Goal: Task Accomplishment & Management: Use online tool/utility

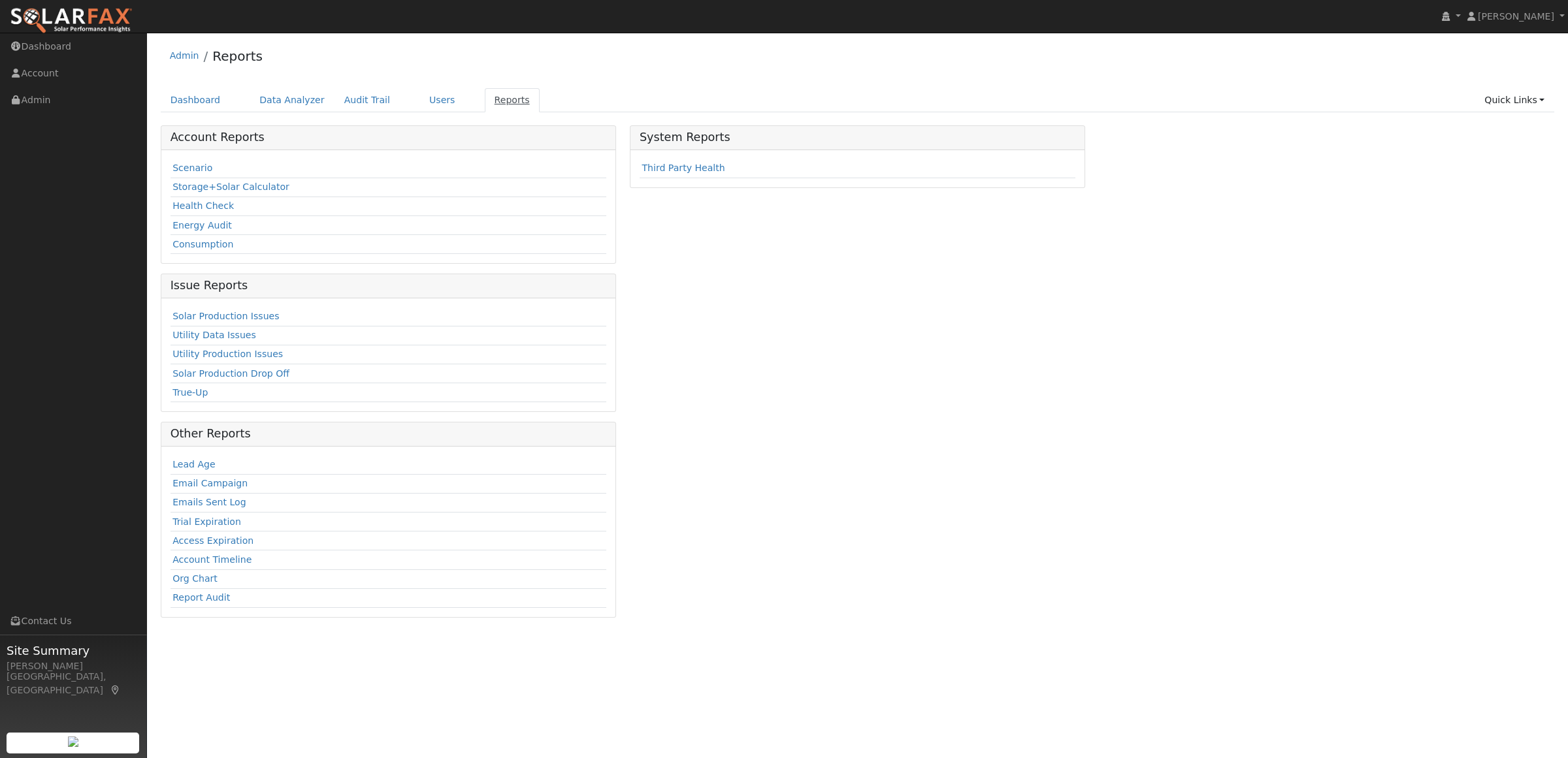
click at [484, 96] on link "Reports" at bounding box center [512, 100] width 55 height 24
click at [178, 168] on link "Scenario" at bounding box center [192, 167] width 40 height 11
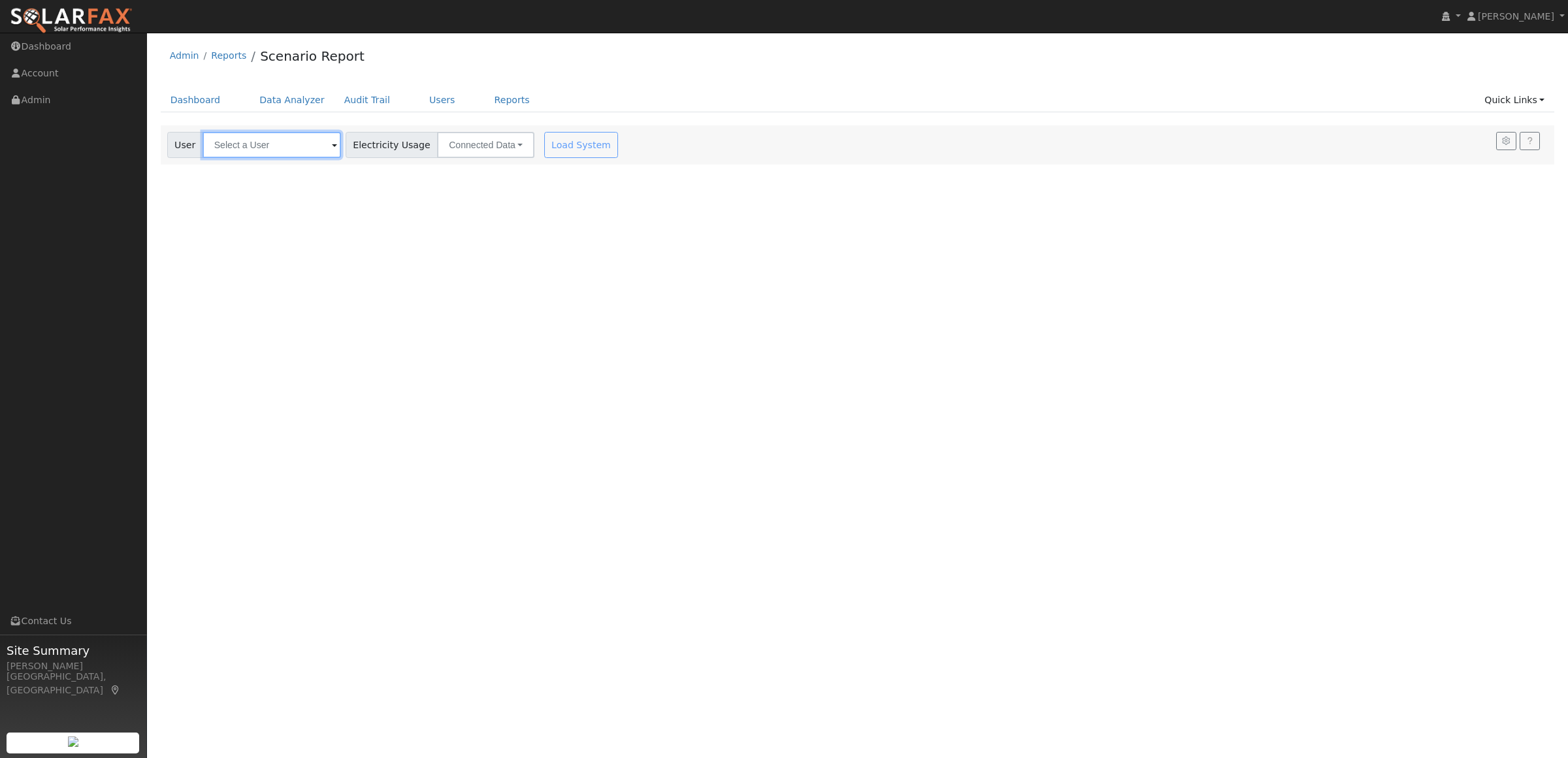
click at [273, 157] on input "text" at bounding box center [272, 144] width 139 height 26
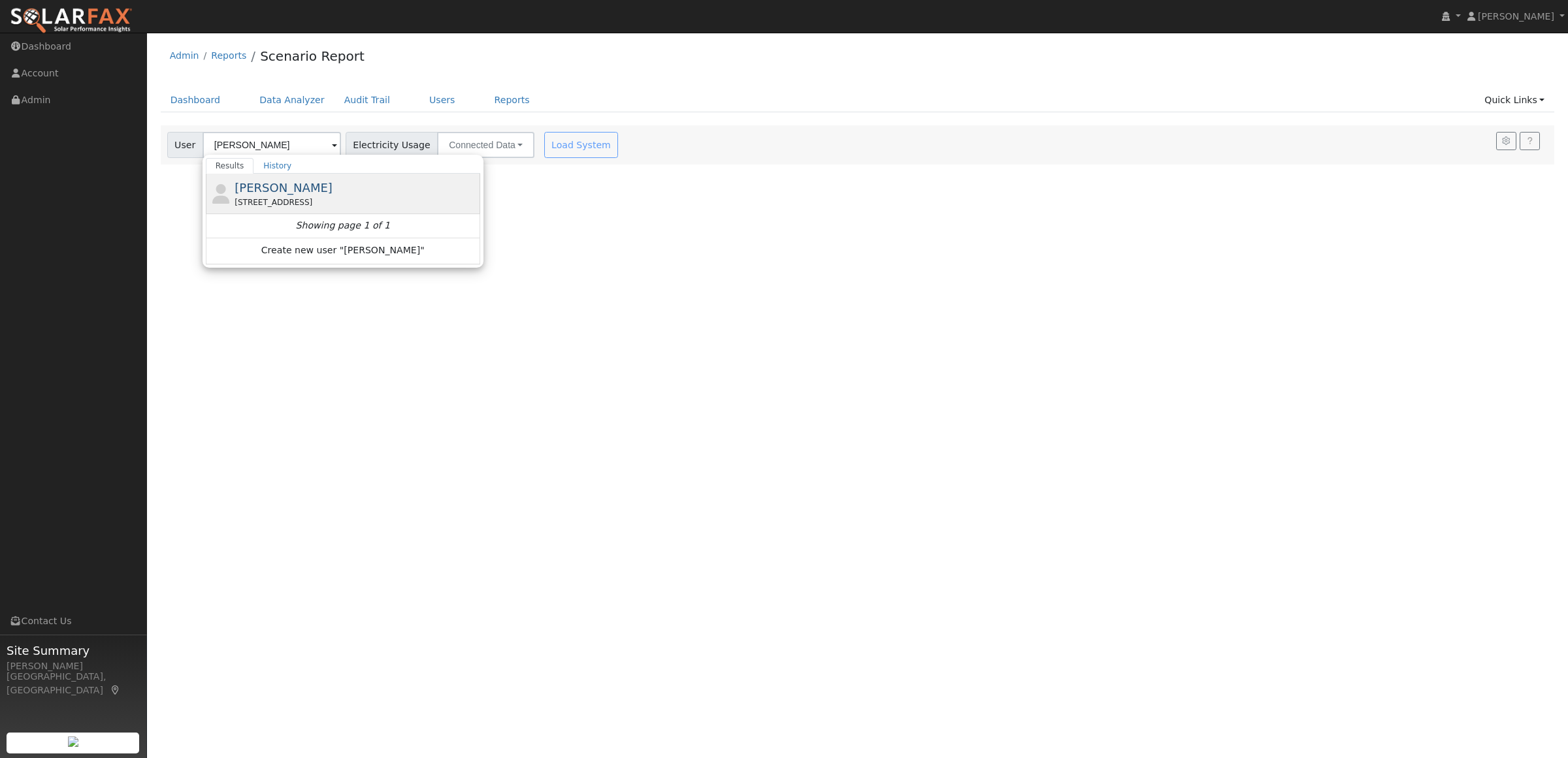
click at [282, 184] on span "Michelle Vieira" at bounding box center [284, 188] width 98 height 14
type input "Michelle Vieira"
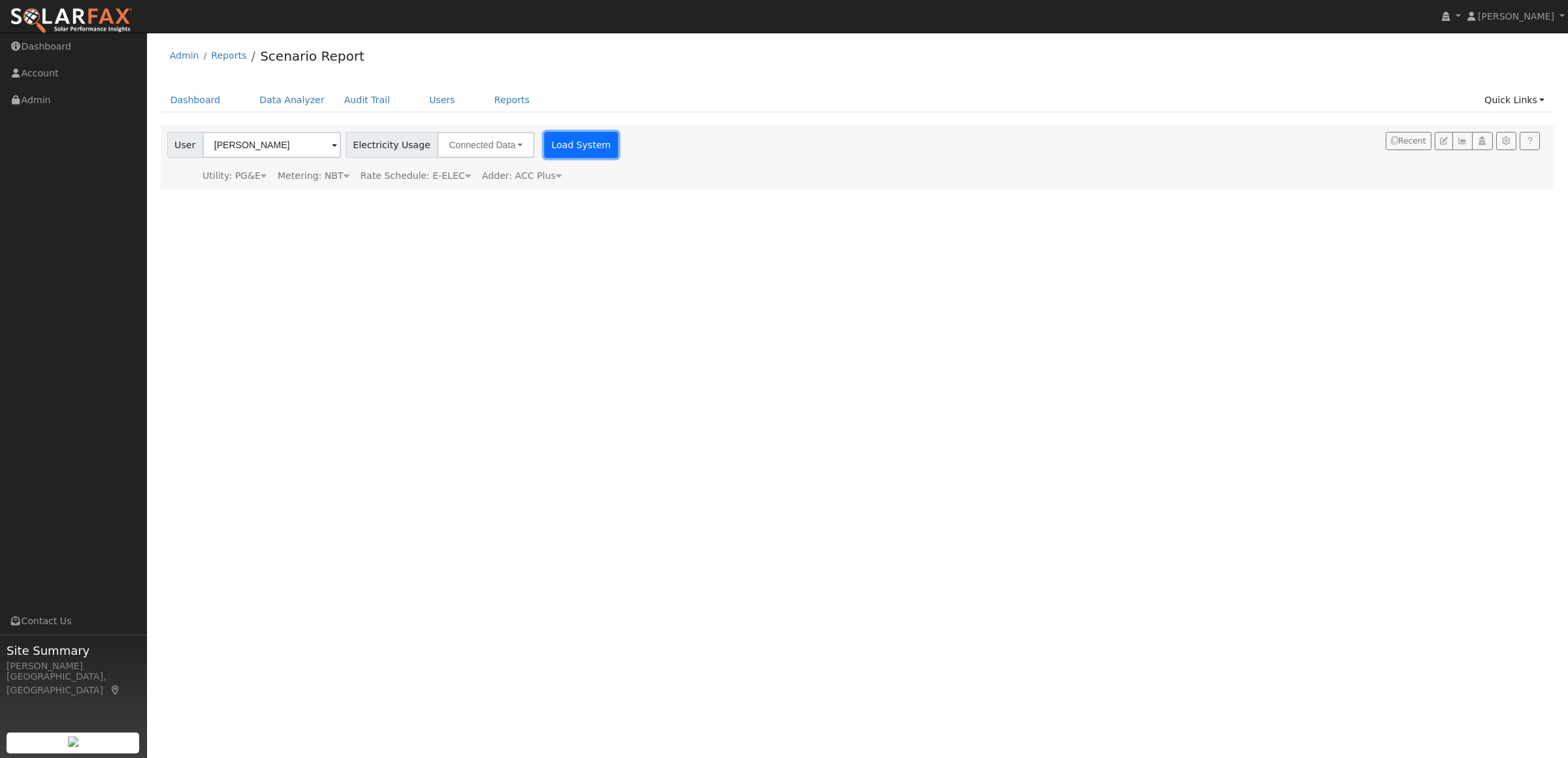
click at [550, 144] on button "Load System" at bounding box center [581, 144] width 74 height 26
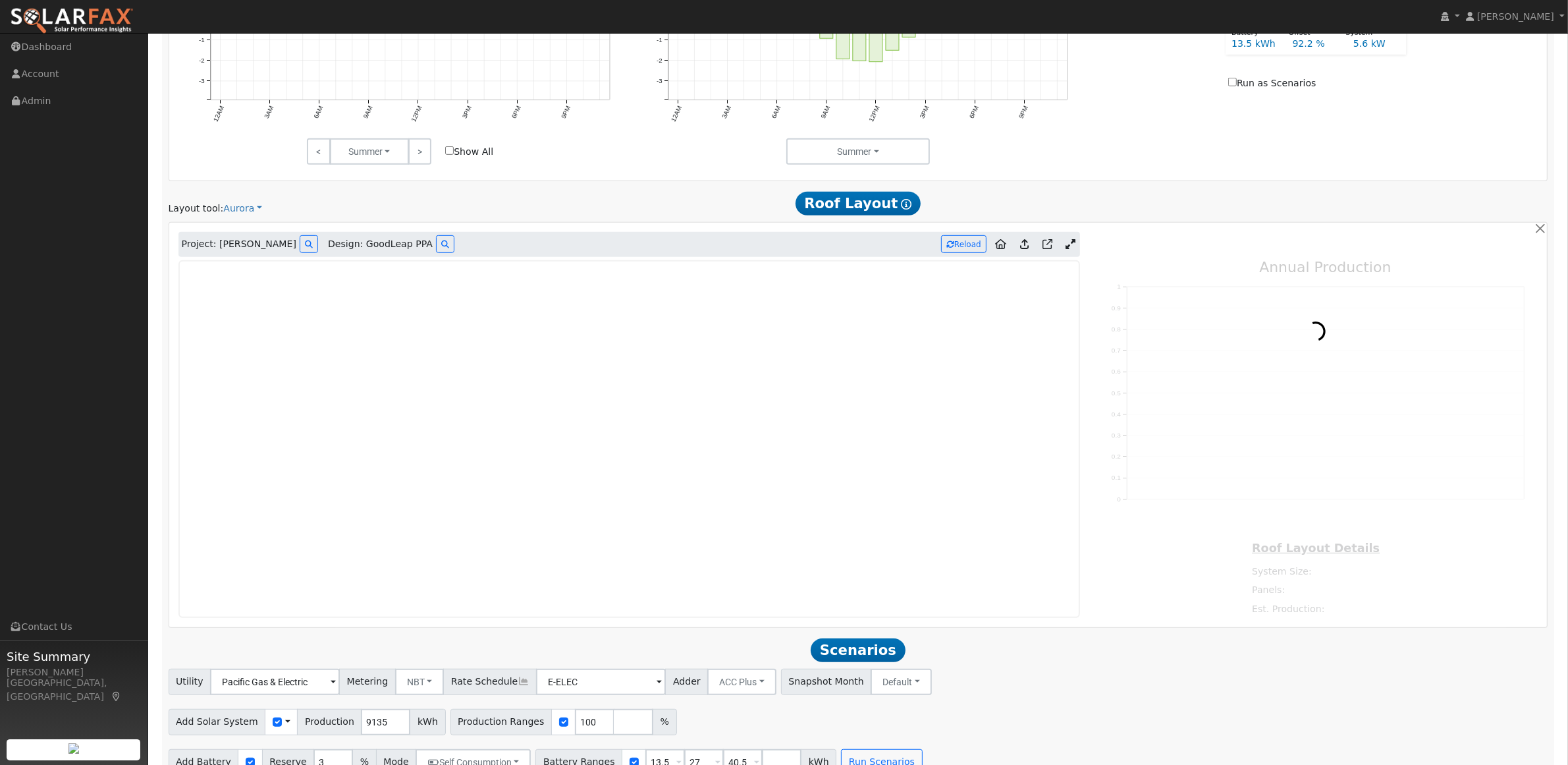
scroll to position [886, 0]
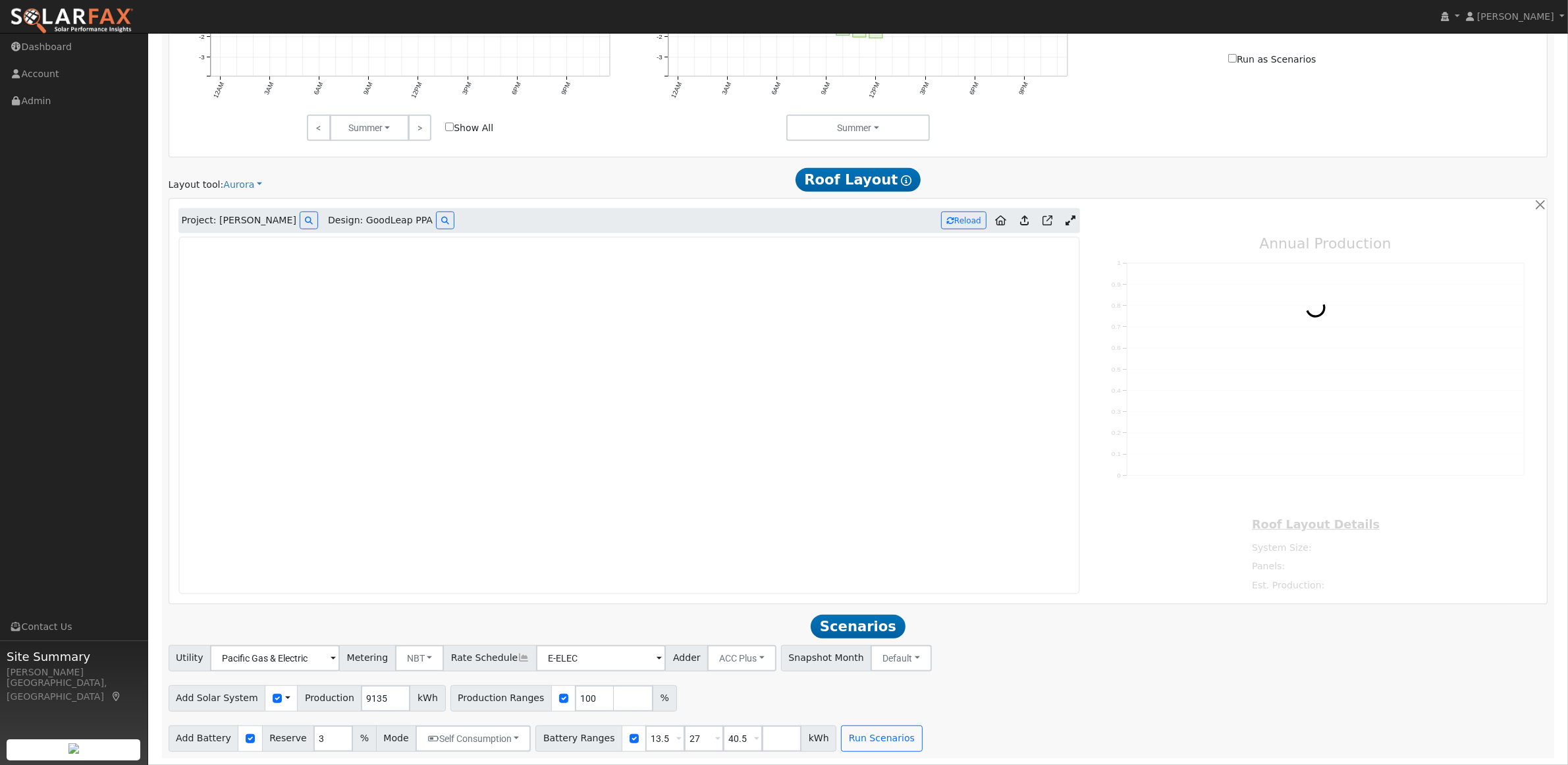
type input "16572"
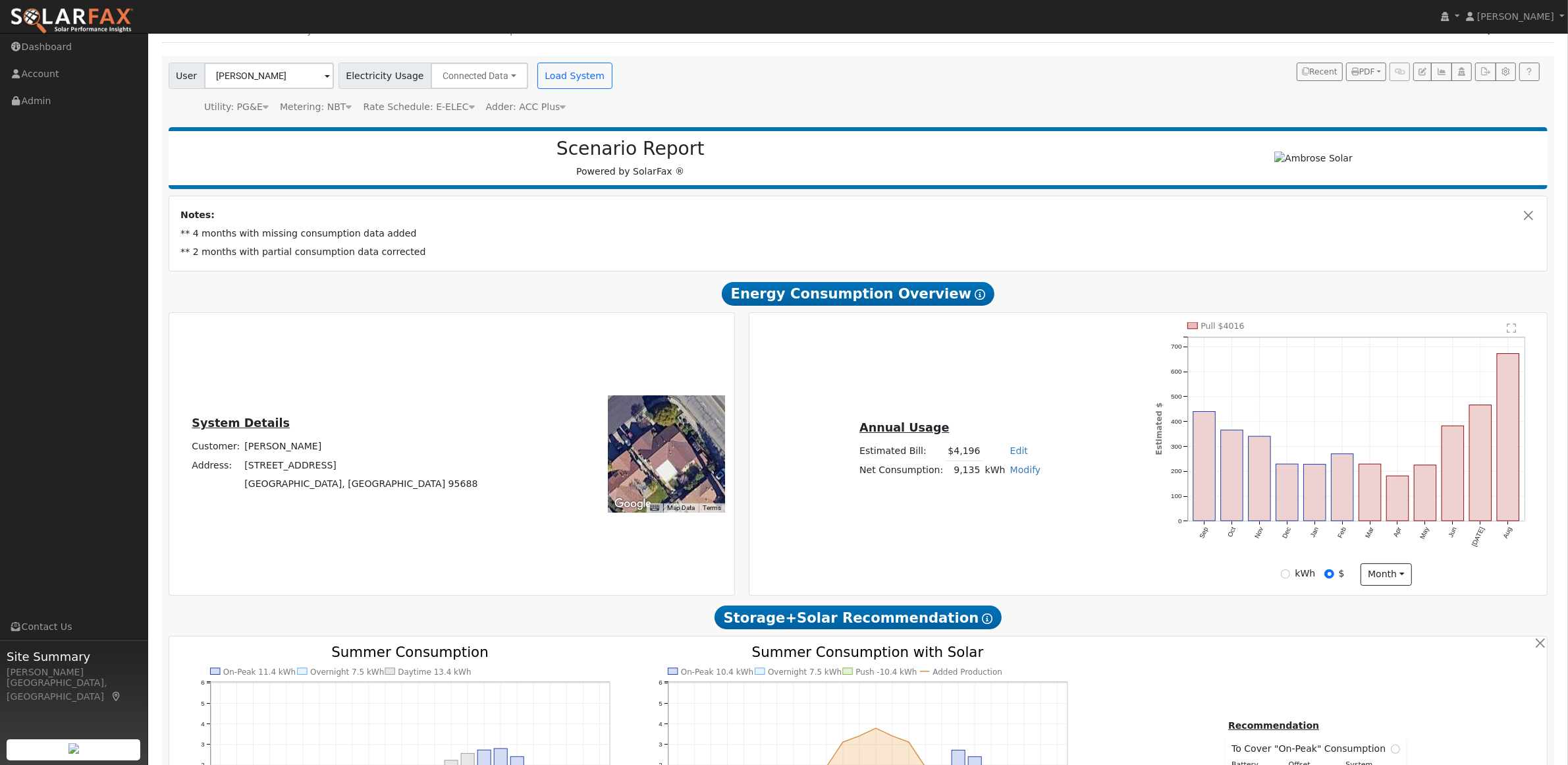
scroll to position [0, 0]
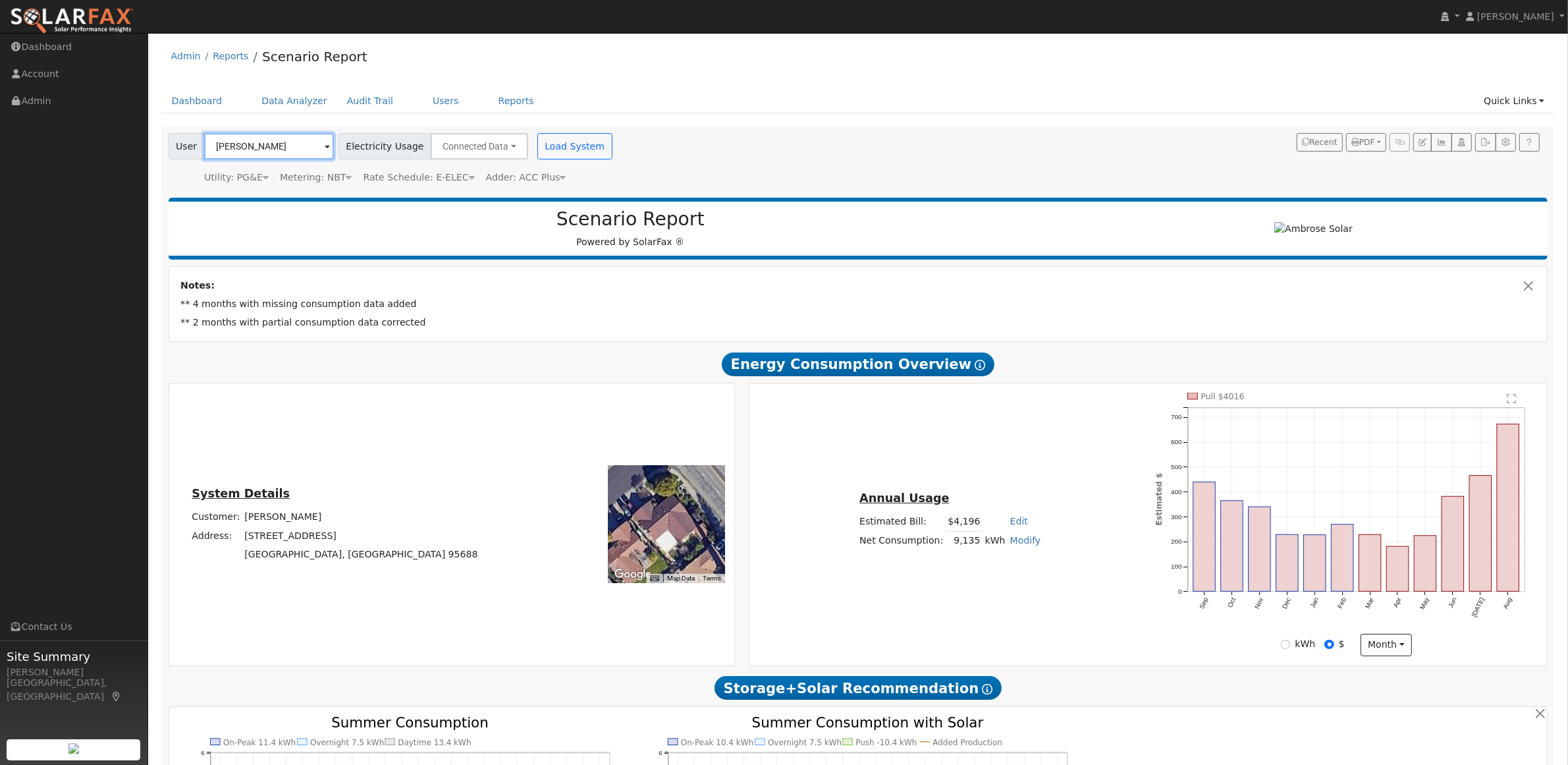
click at [318, 144] on input "[PERSON_NAME]" at bounding box center [269, 146] width 130 height 26
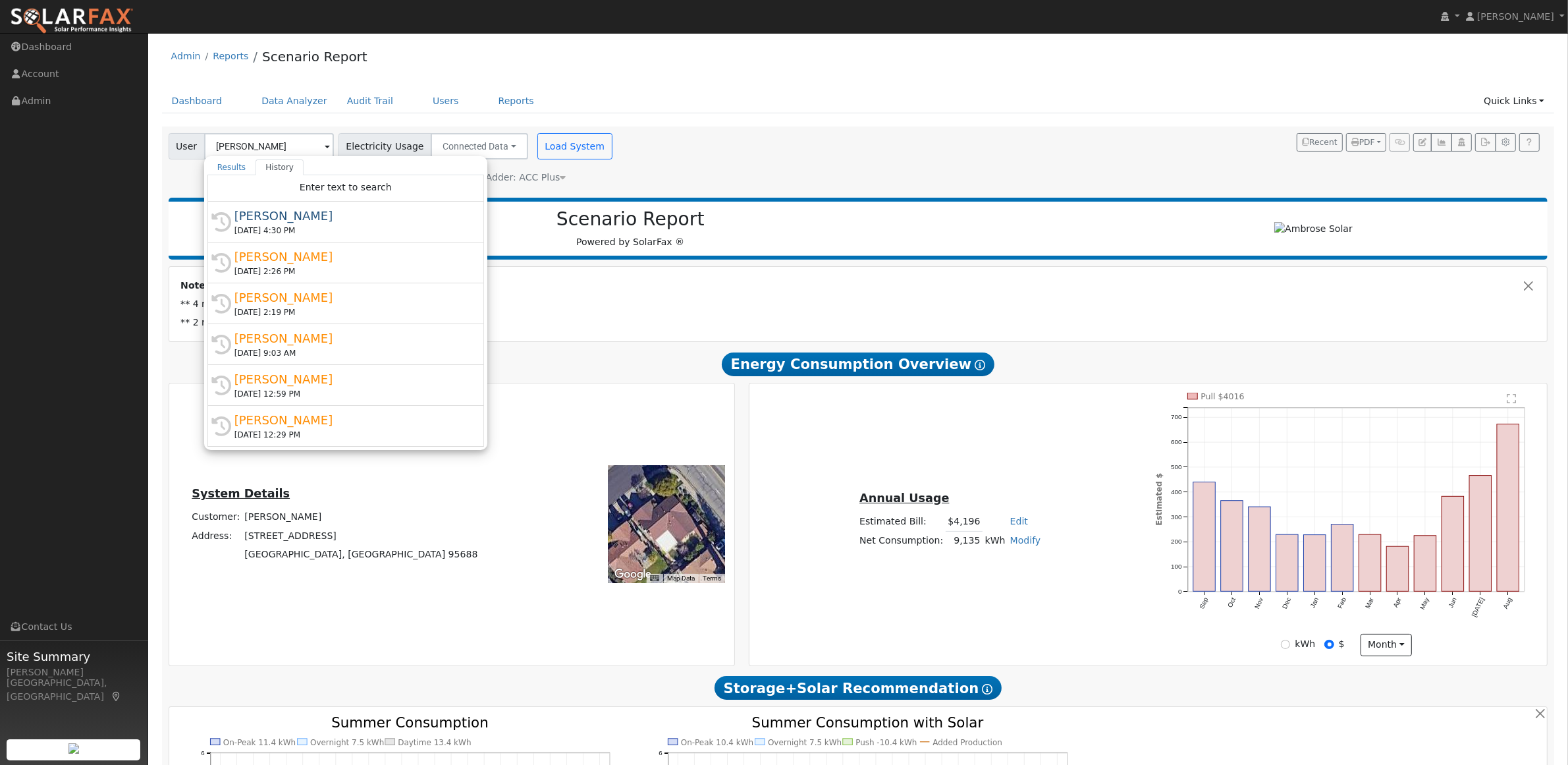
click at [695, 175] on div "User Michelle Vieira Results History "Michelle Vieira" not found Create new use…" at bounding box center [856, 156] width 1379 height 56
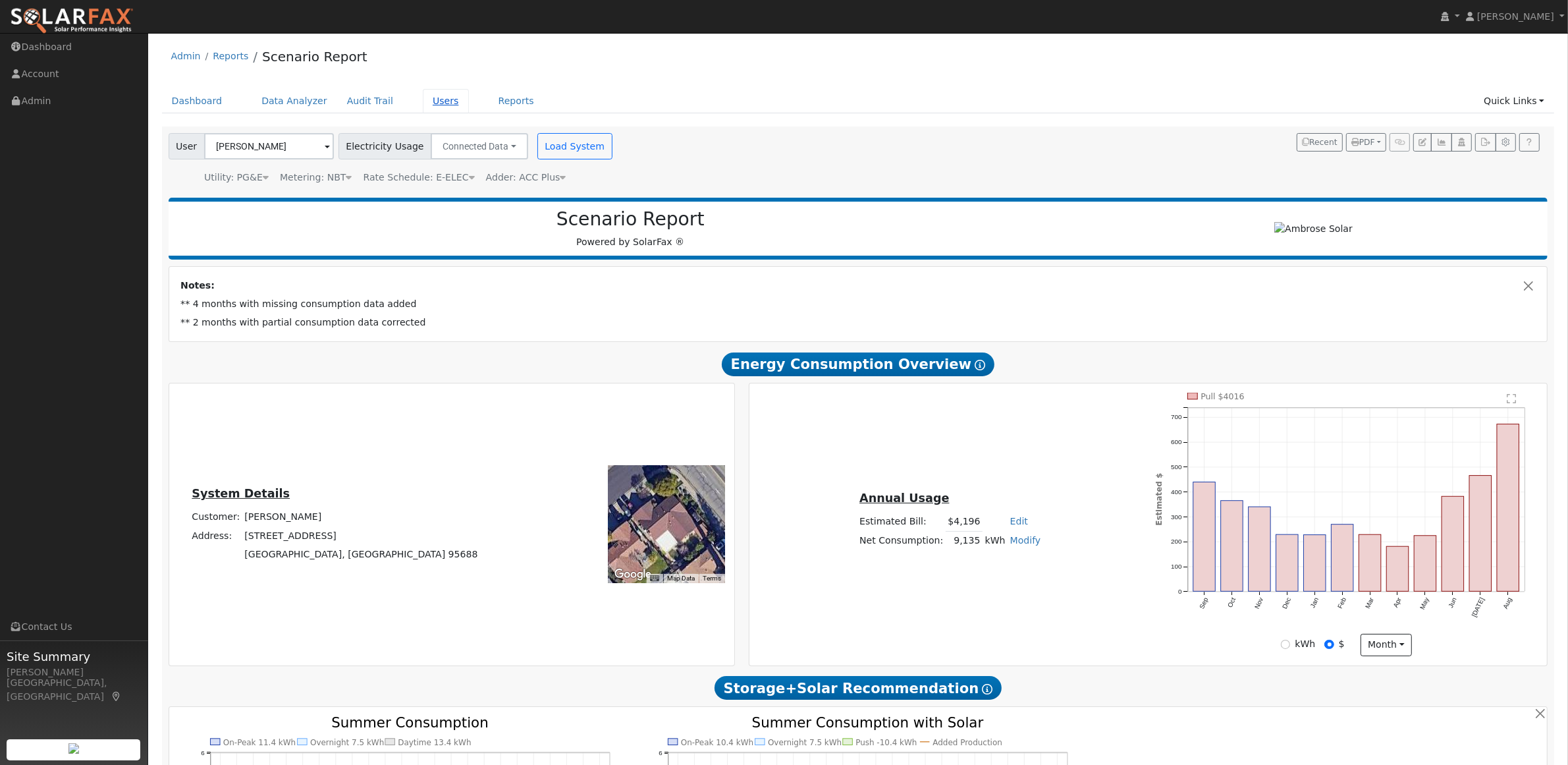
click at [429, 101] on link "Users" at bounding box center [445, 101] width 46 height 24
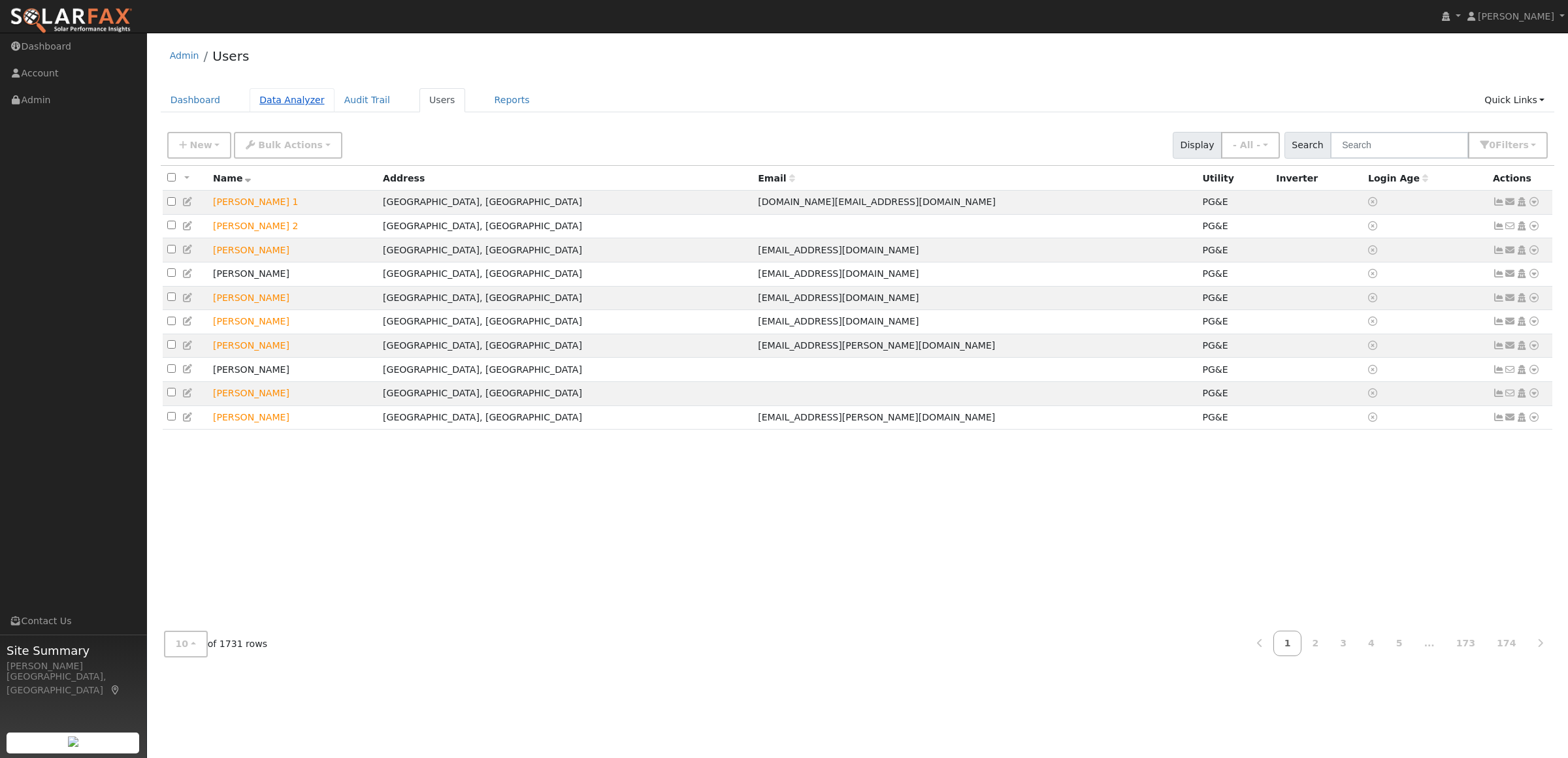
click at [294, 102] on link "Data Analyzer" at bounding box center [292, 100] width 85 height 24
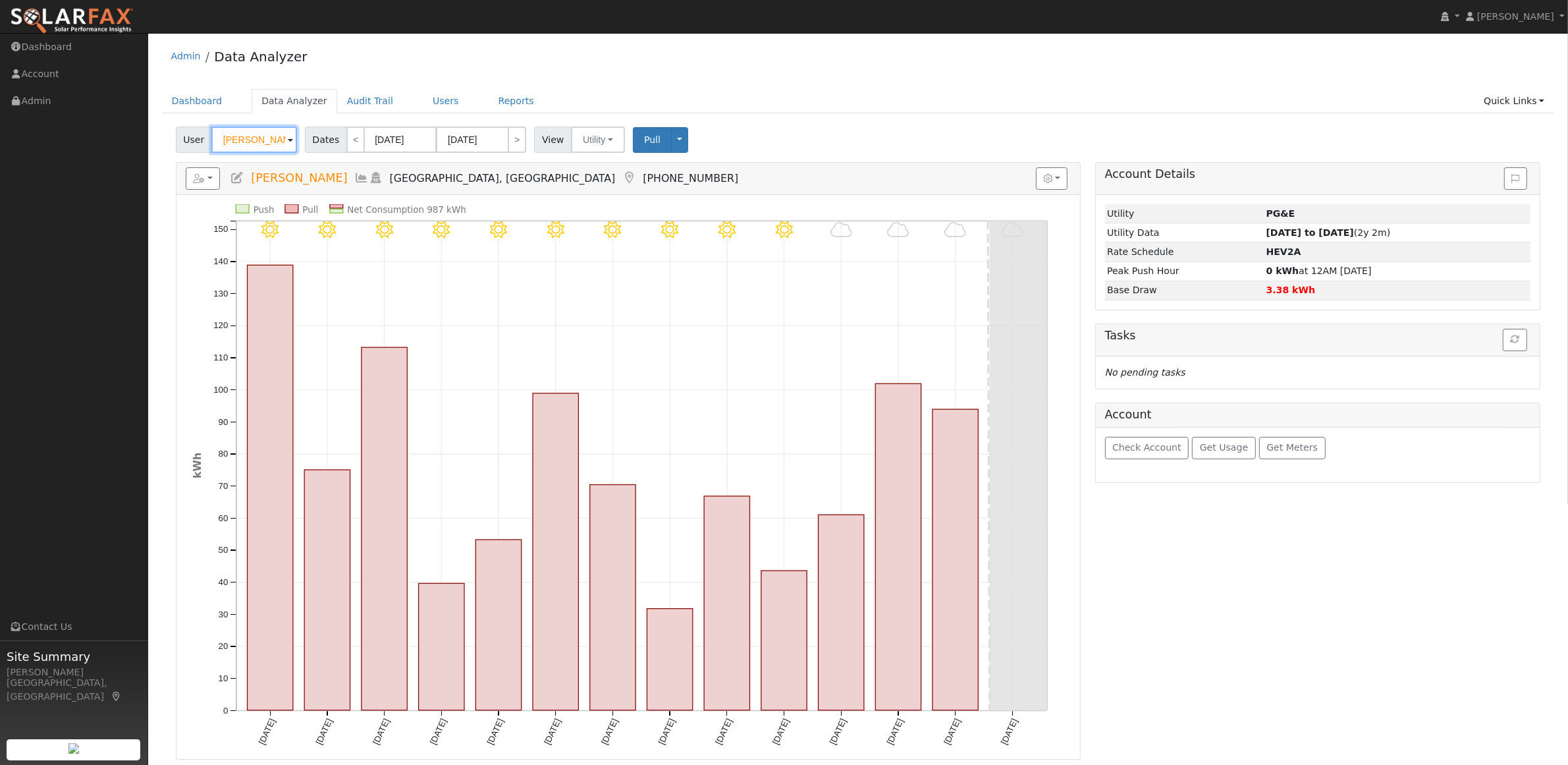
click at [260, 145] on input "[PERSON_NAME]" at bounding box center [254, 139] width 86 height 26
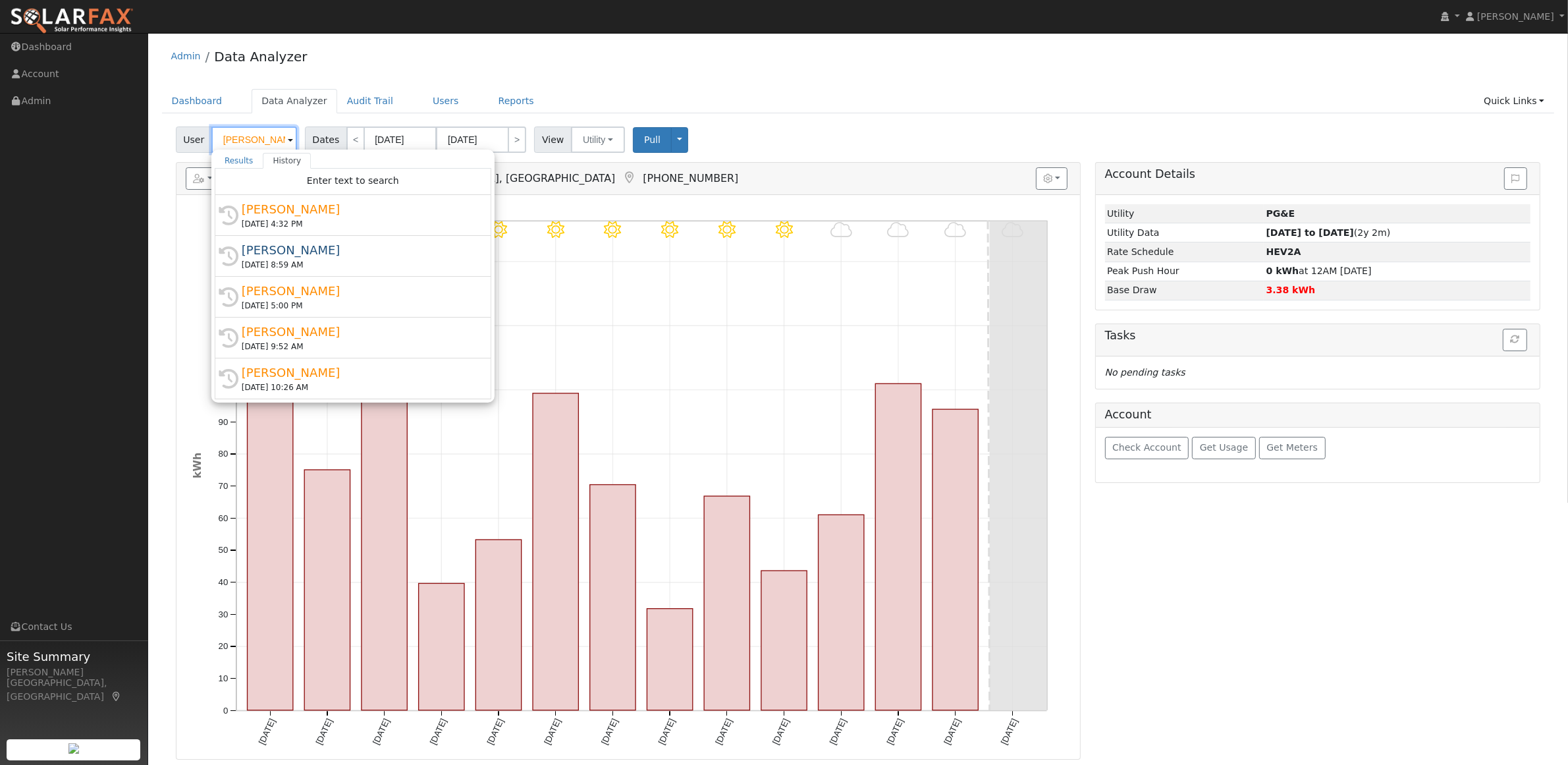
click at [260, 145] on input "[PERSON_NAME]" at bounding box center [254, 139] width 86 height 26
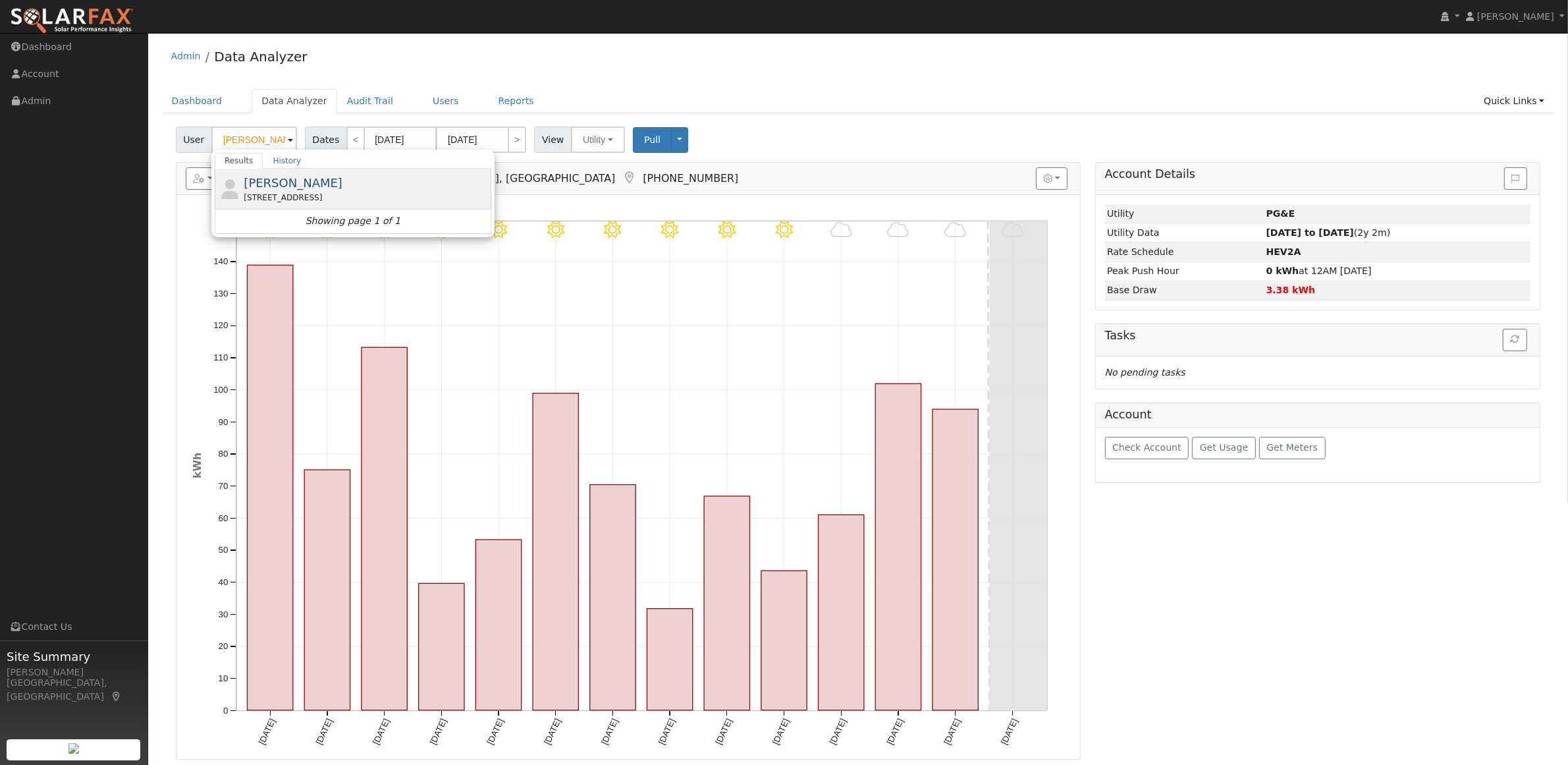
click at [298, 189] on span "[PERSON_NAME]" at bounding box center [293, 183] width 99 height 14
type input "[PERSON_NAME]"
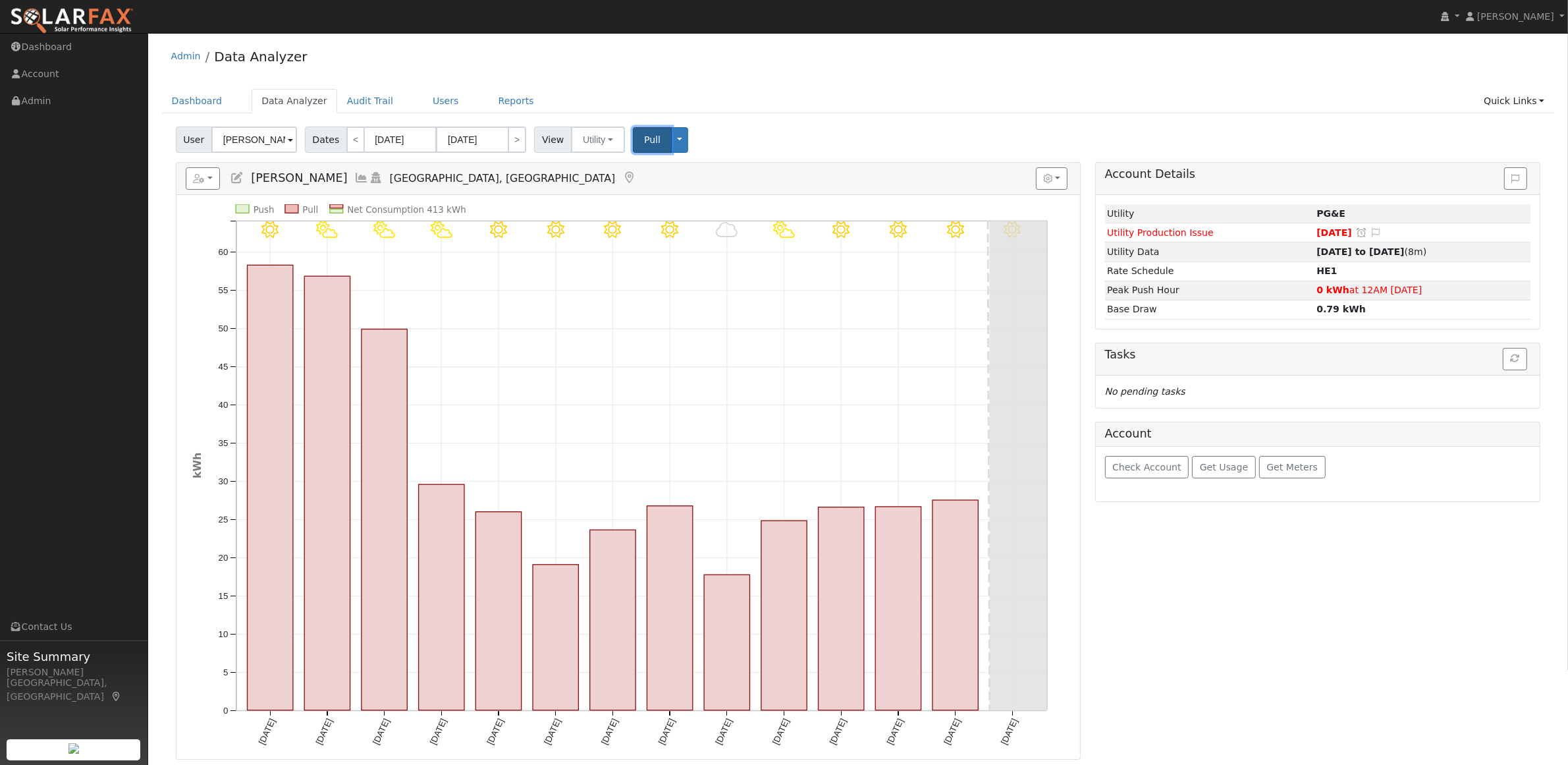
click at [646, 139] on span "Pull" at bounding box center [652, 139] width 16 height 11
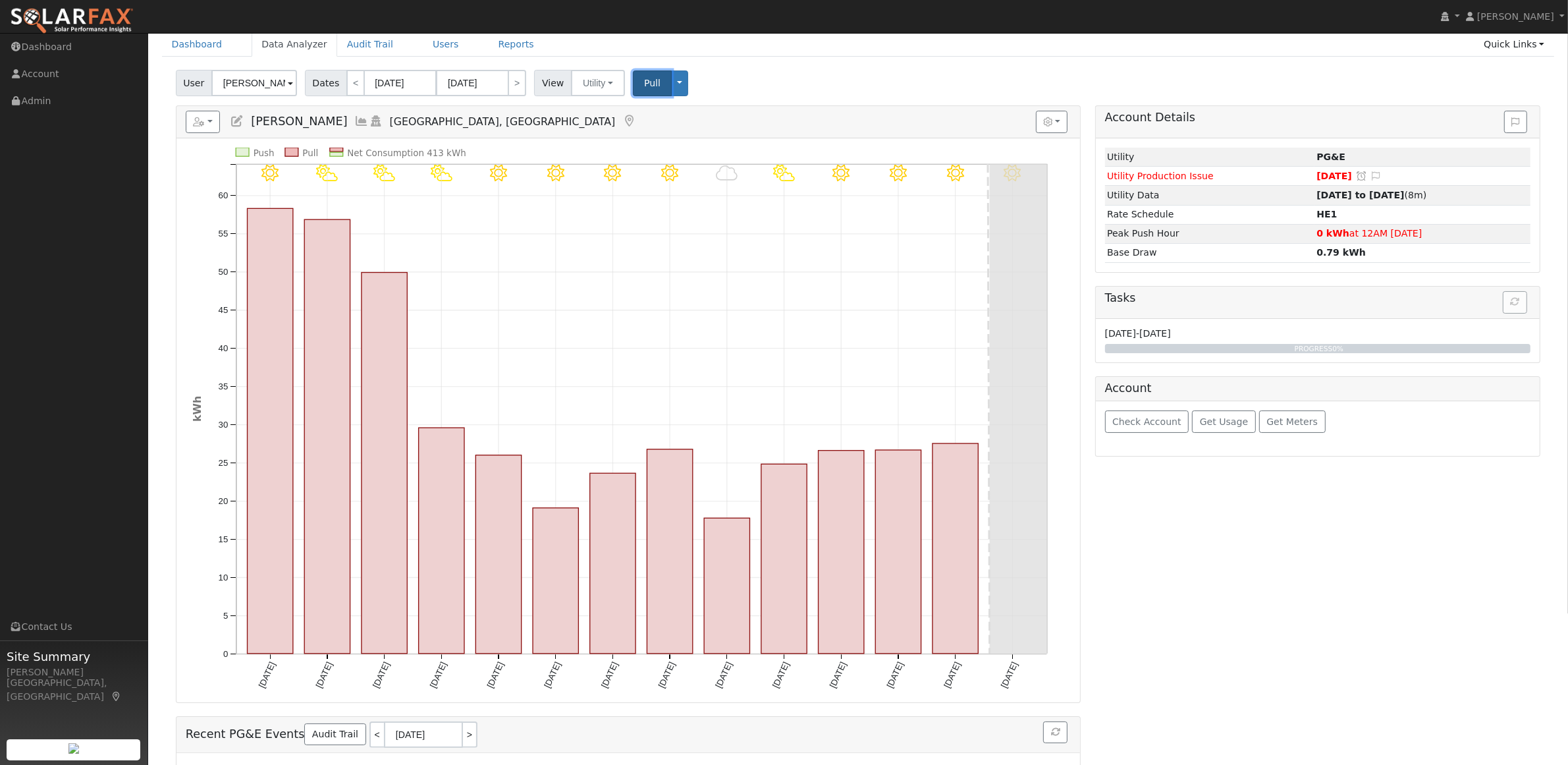
scroll to position [82, 0]
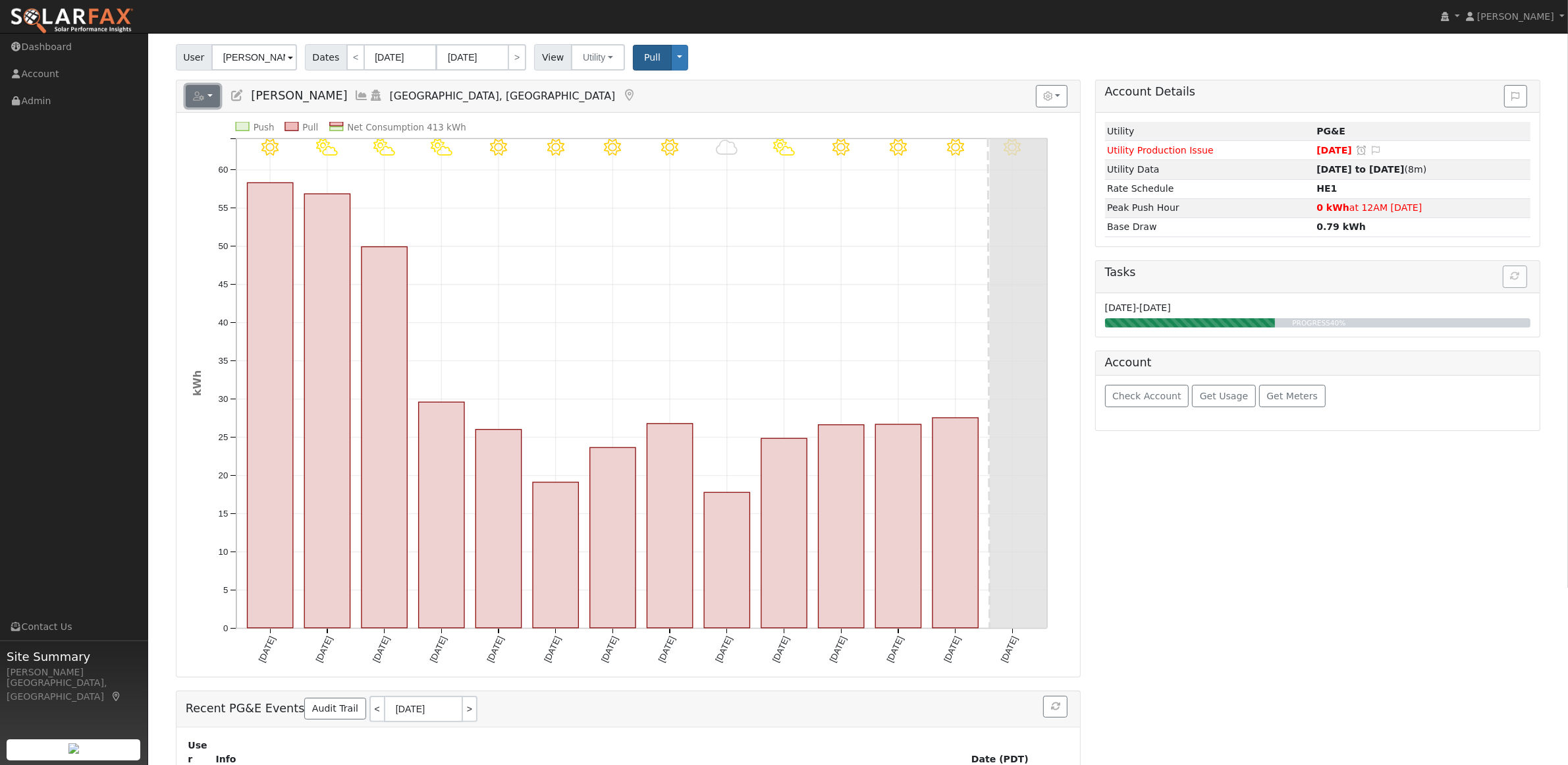
click at [208, 100] on button "button" at bounding box center [203, 96] width 35 height 23
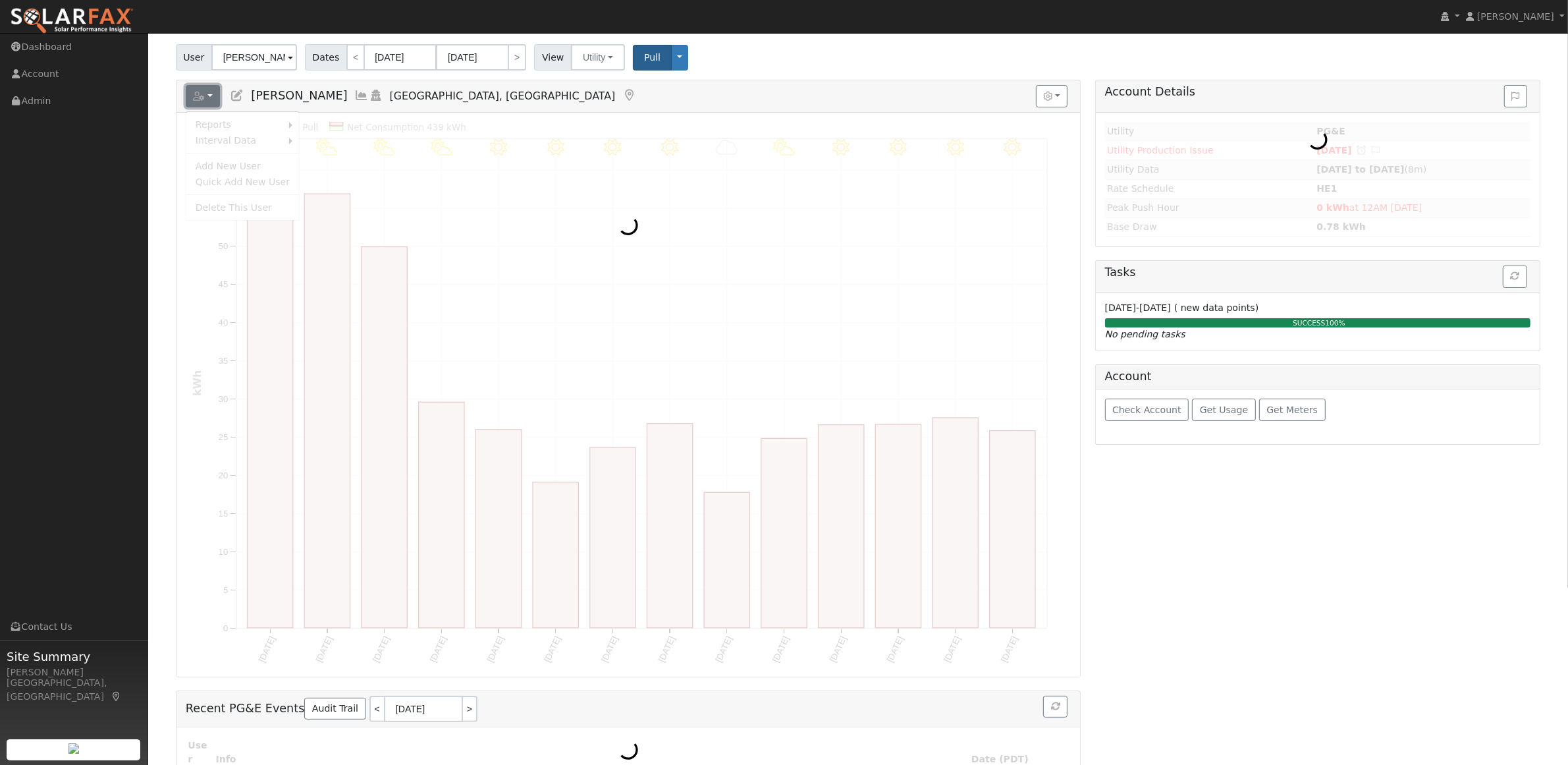
scroll to position [0, 0]
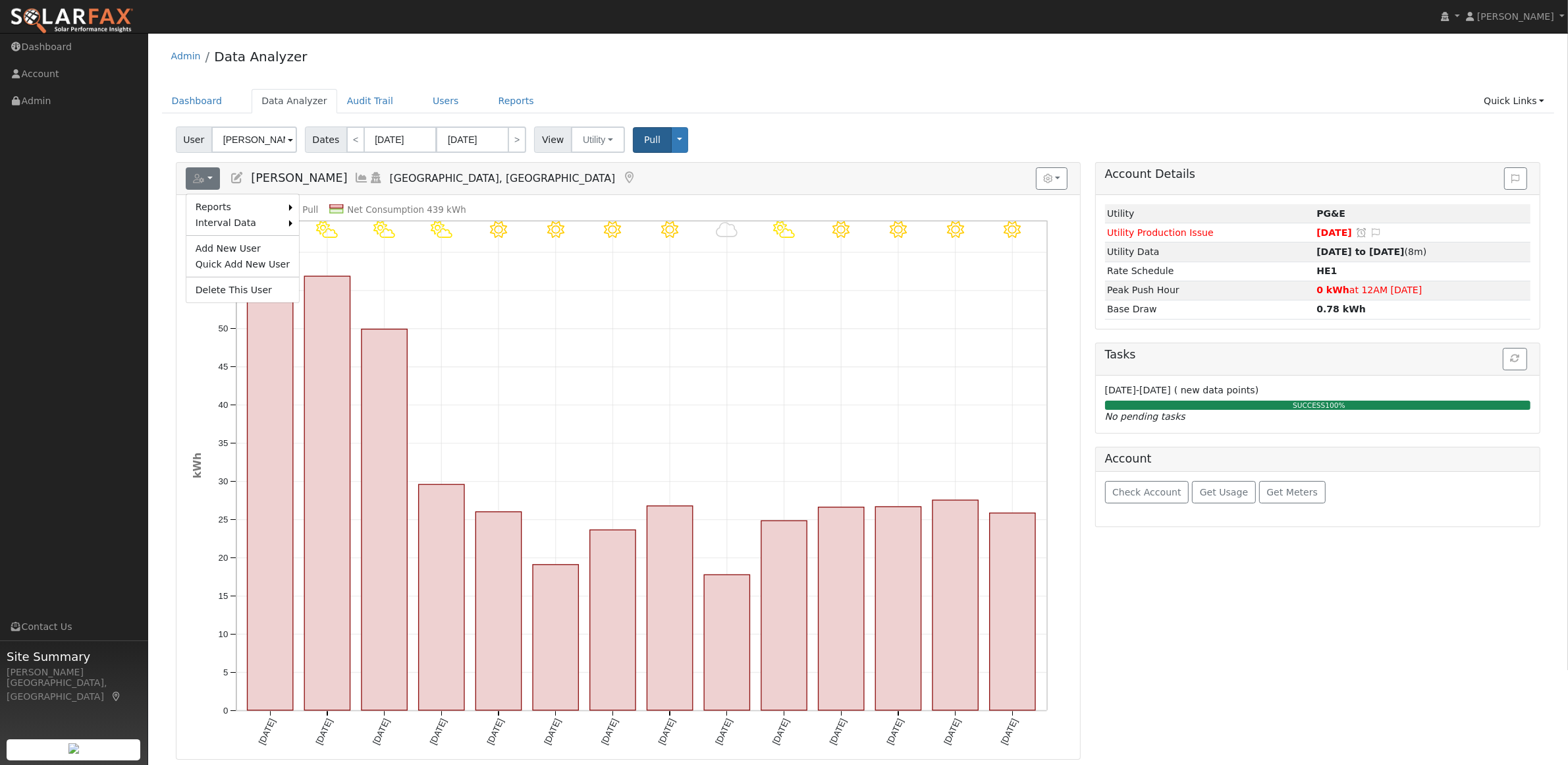
click at [936, 89] on ul "Dashboard Data Analyzer Audit Trail Users Reports Quick Links Quick Add Quick C…" at bounding box center [858, 101] width 1393 height 24
click at [425, 96] on link "Users" at bounding box center [445, 101] width 46 height 24
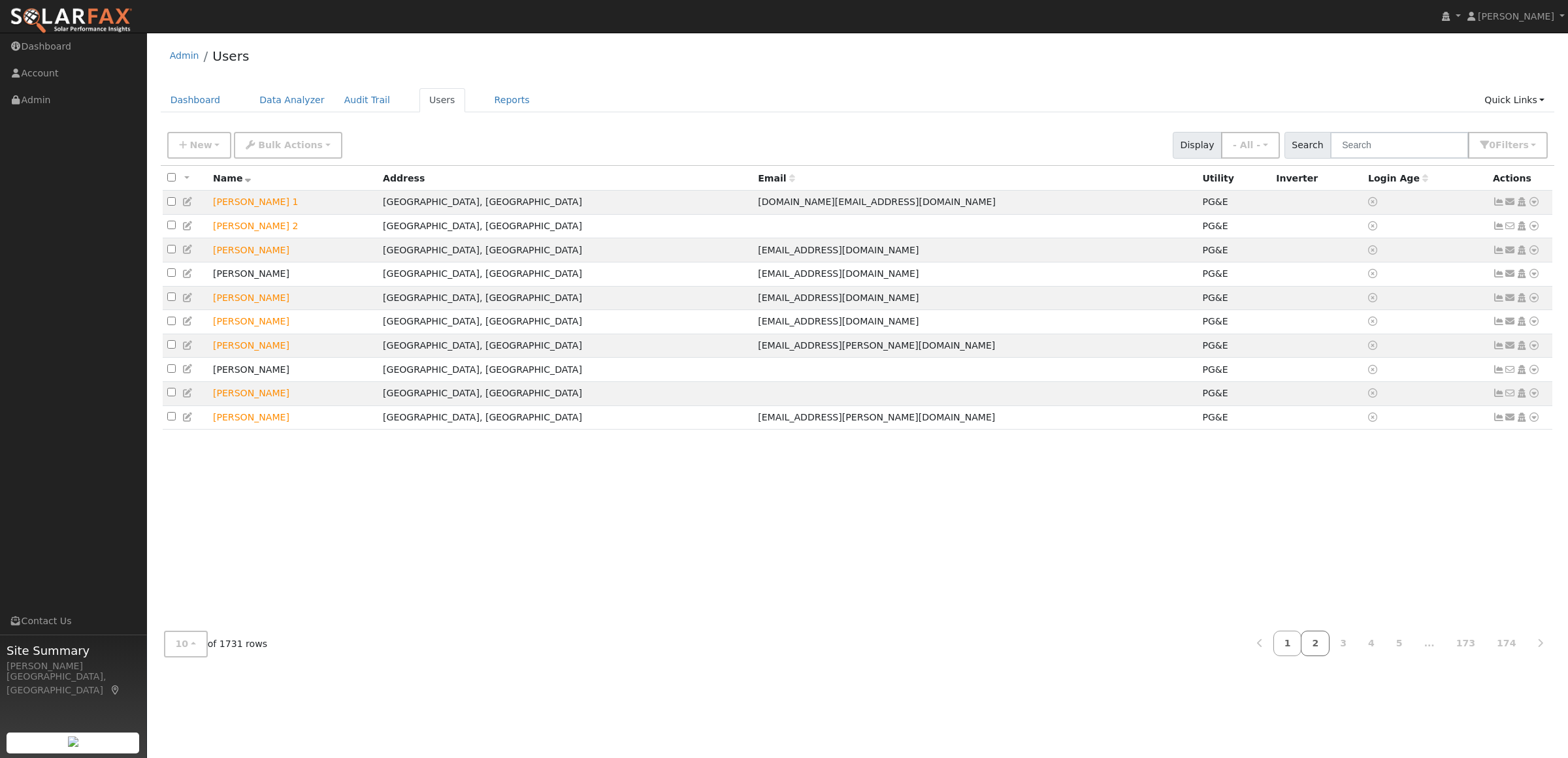
click at [1326, 647] on link "2" at bounding box center [1314, 643] width 29 height 25
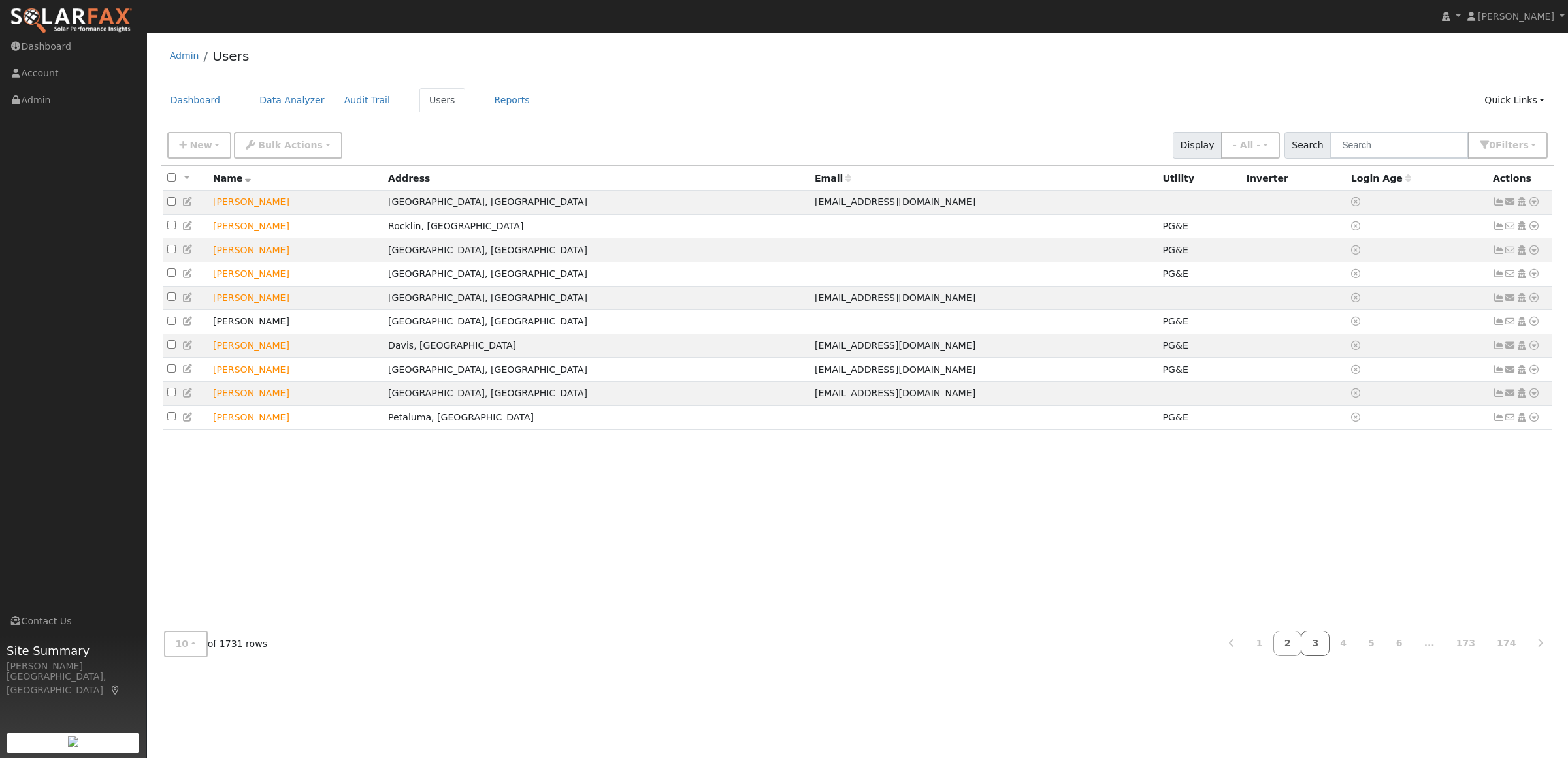
click at [1329, 645] on link "3" at bounding box center [1314, 643] width 29 height 25
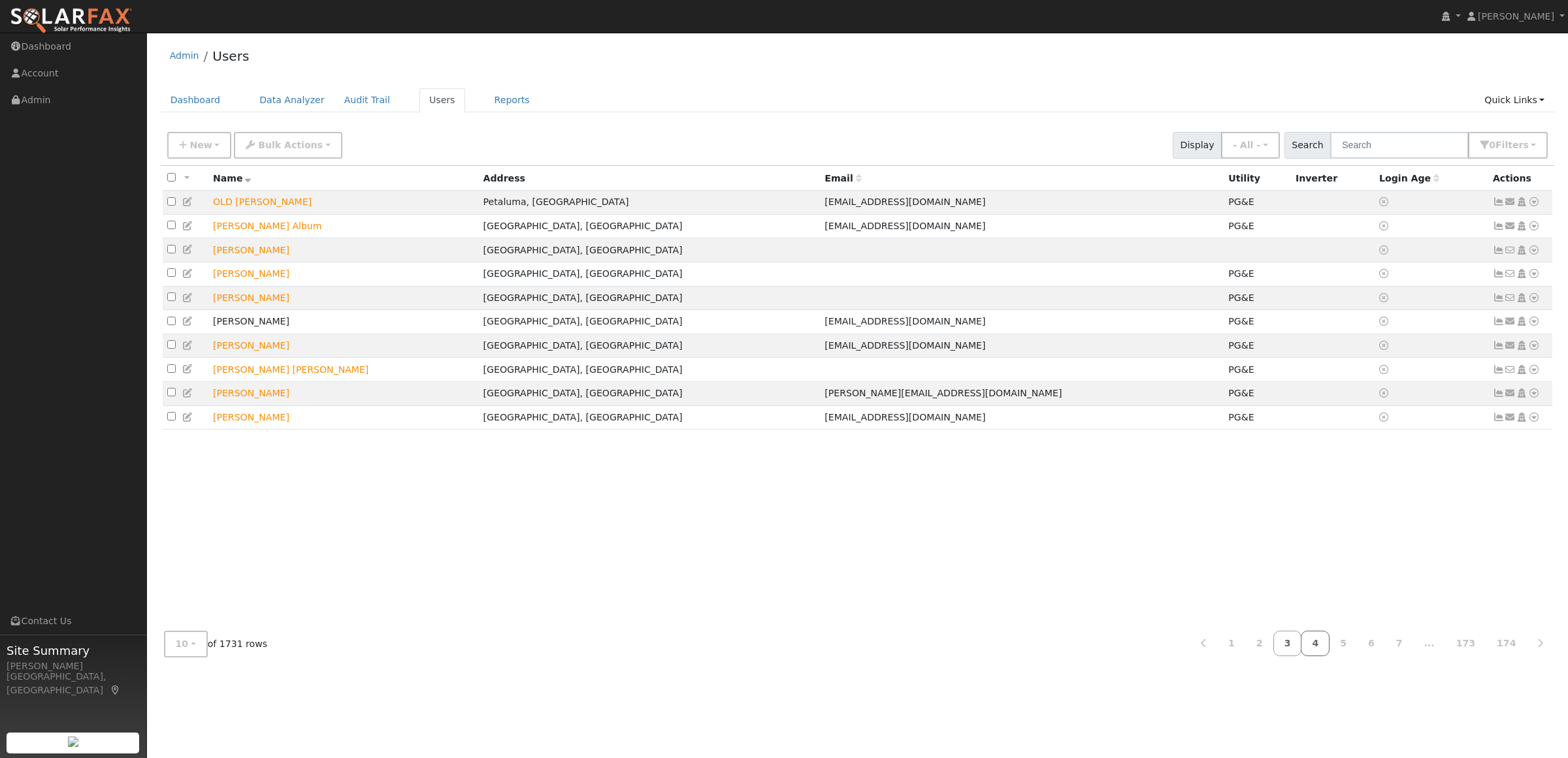
click at [1329, 647] on link "4" at bounding box center [1314, 643] width 29 height 25
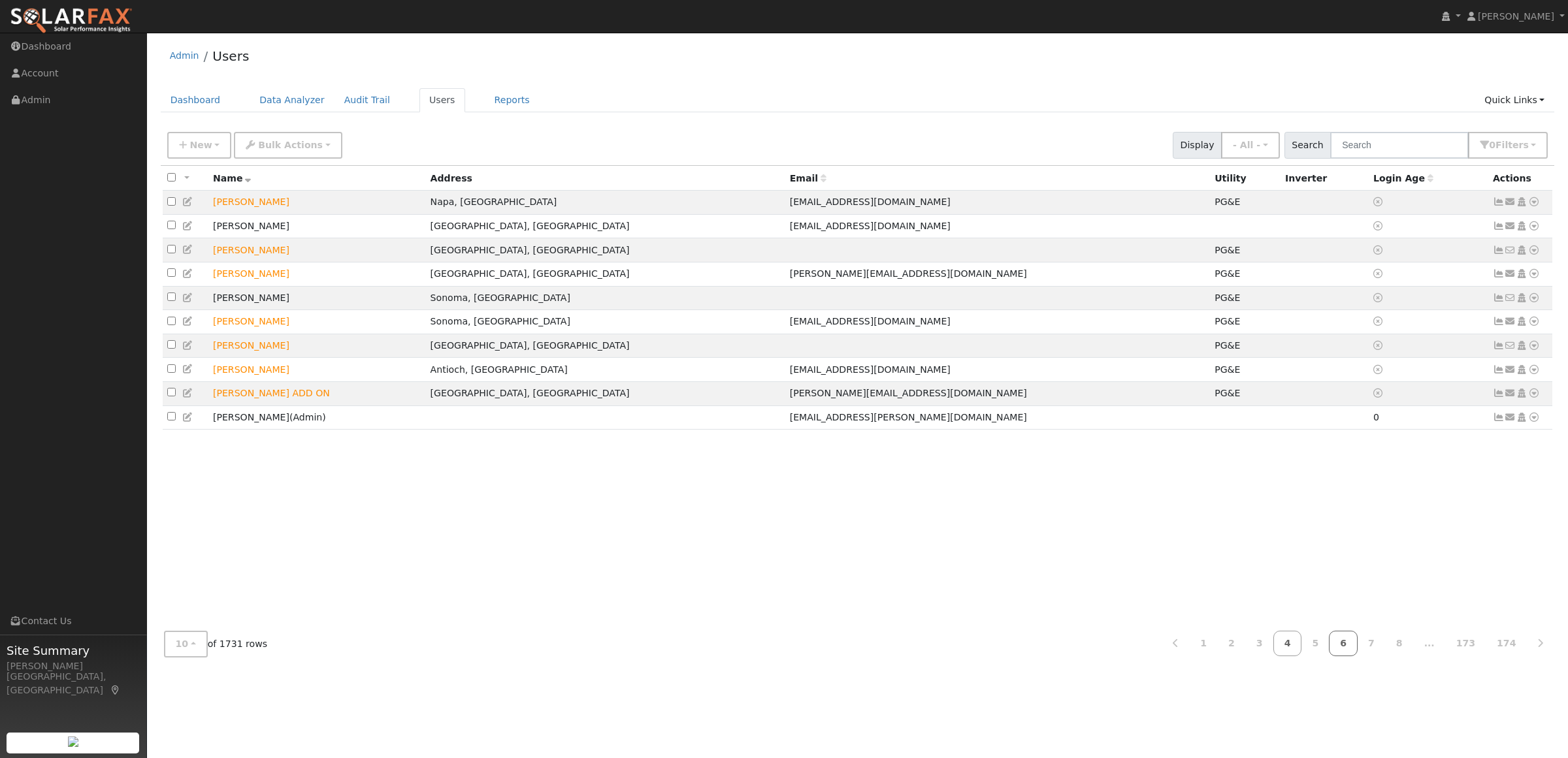
click at [1351, 647] on link "6" at bounding box center [1343, 643] width 29 height 25
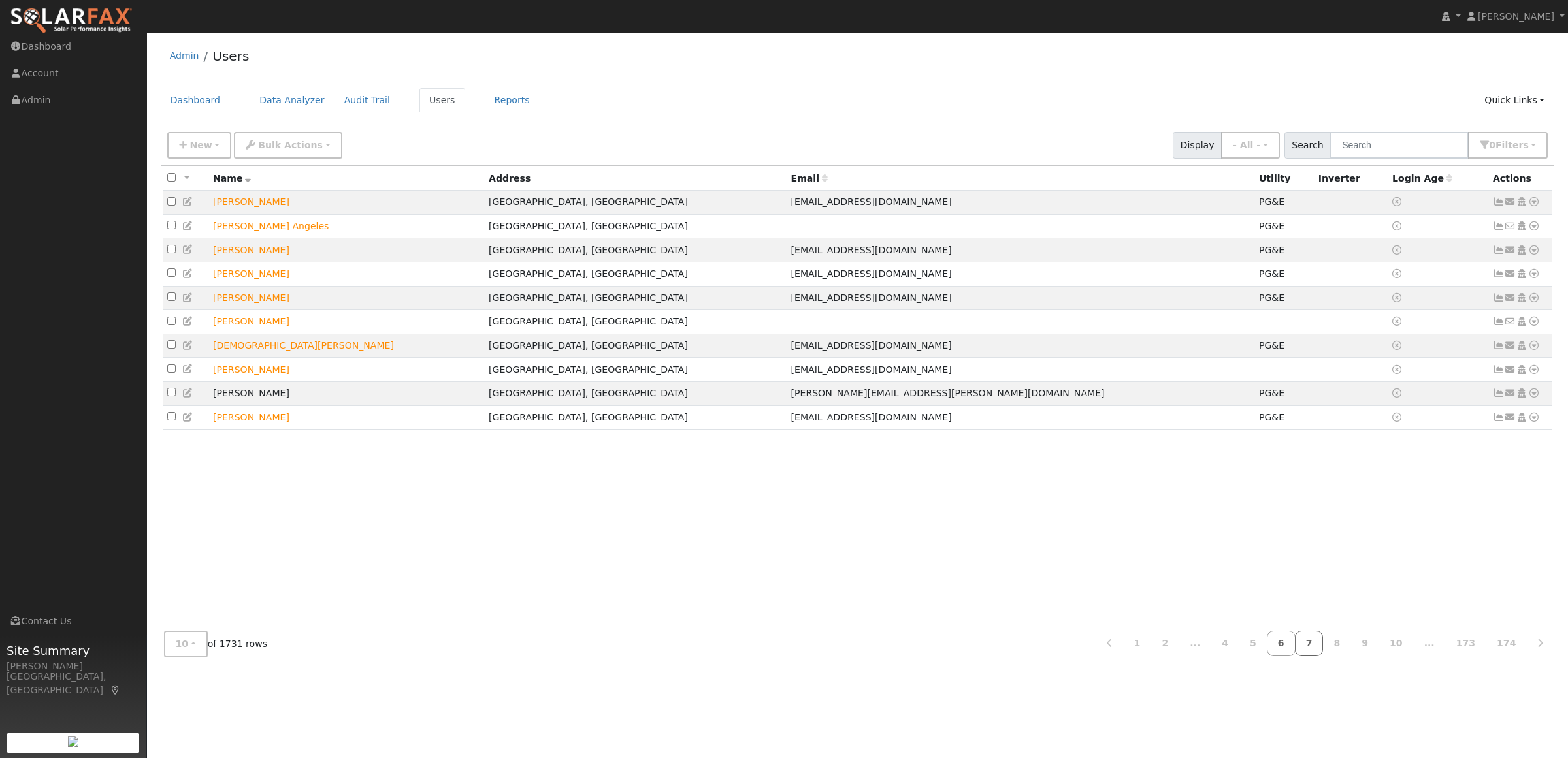
click at [1323, 643] on link "7" at bounding box center [1309, 643] width 29 height 25
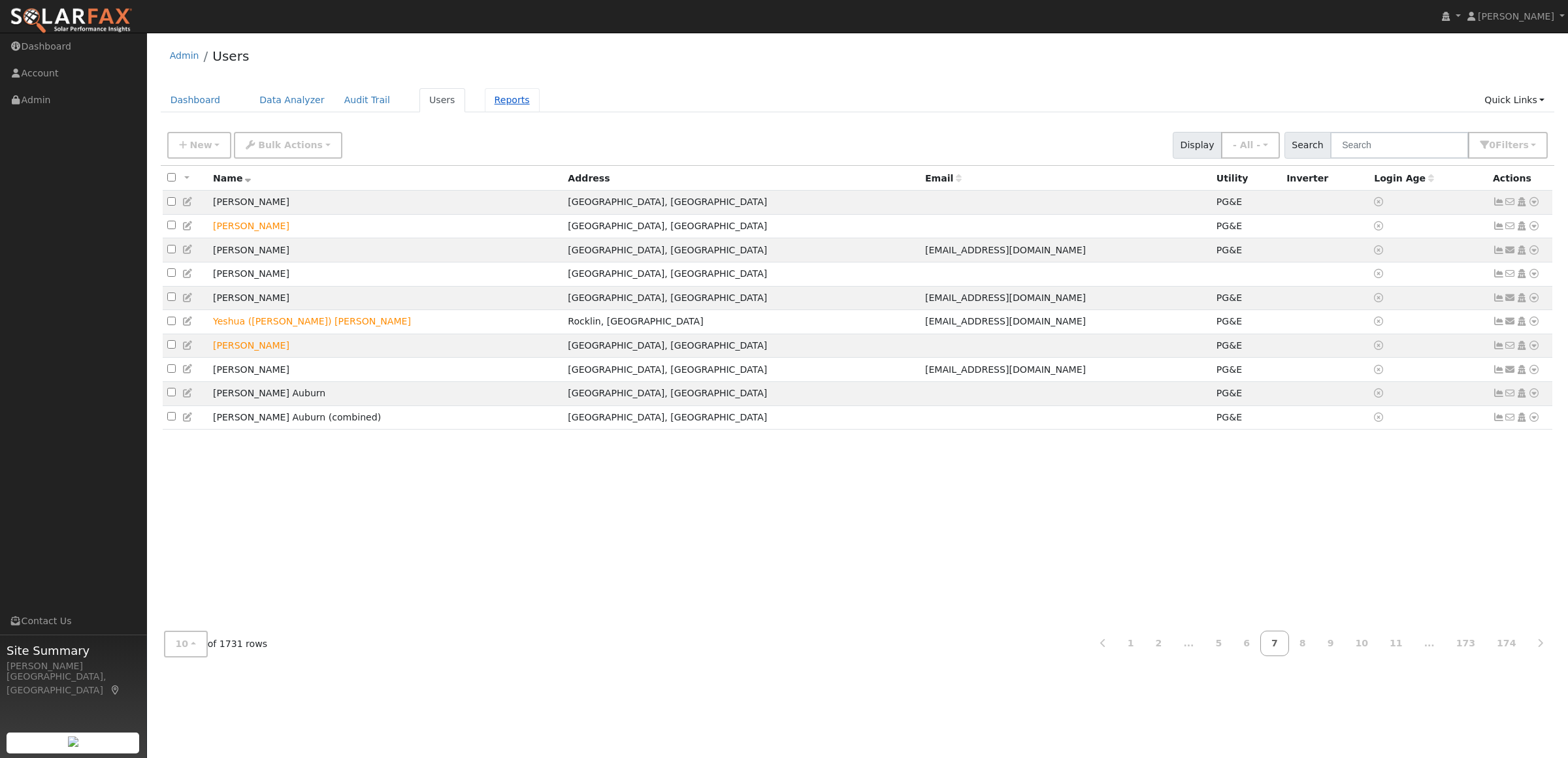
click at [484, 95] on link "Reports" at bounding box center [512, 100] width 55 height 24
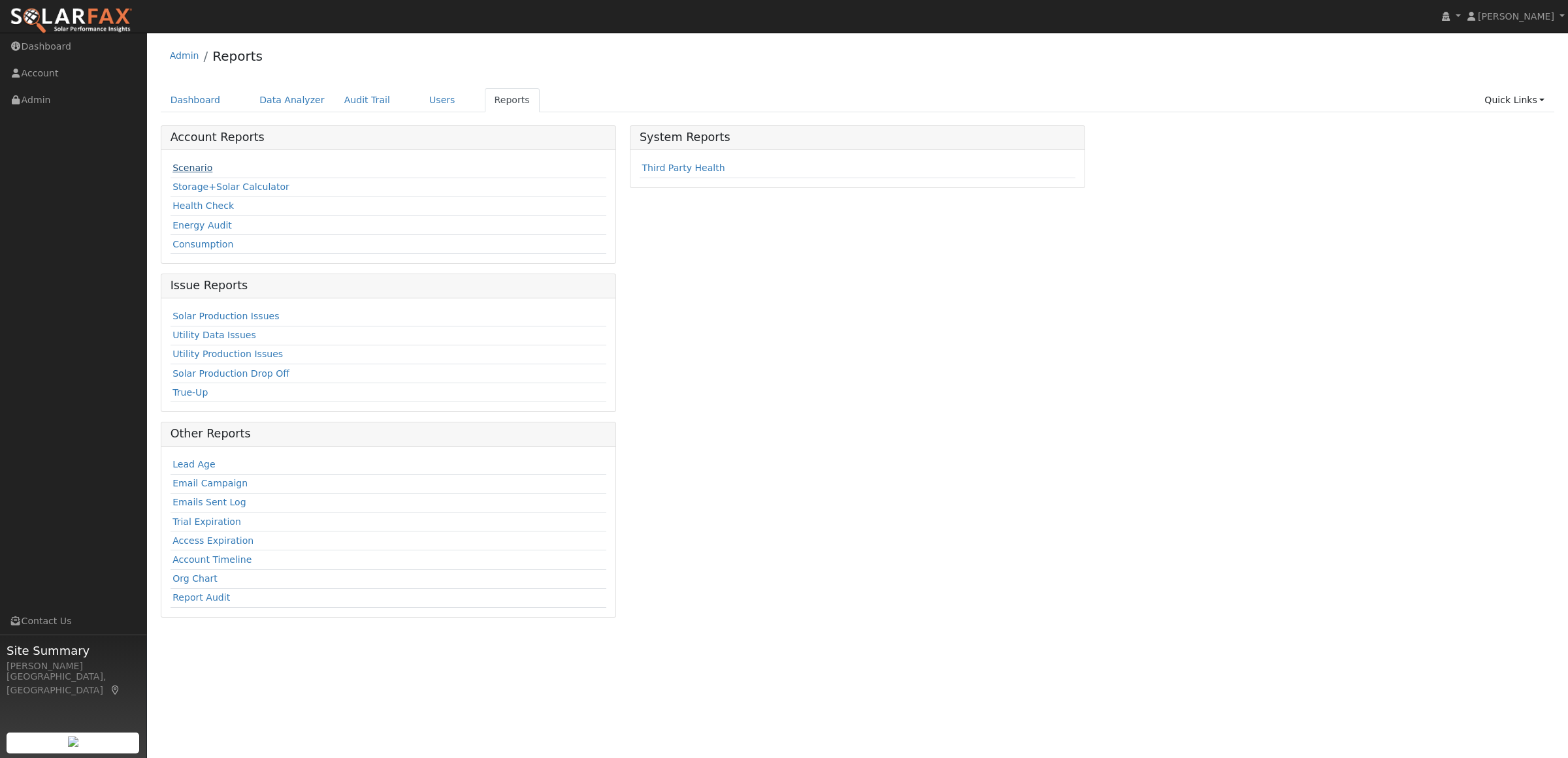
click at [188, 165] on link "Scenario" at bounding box center [192, 167] width 40 height 11
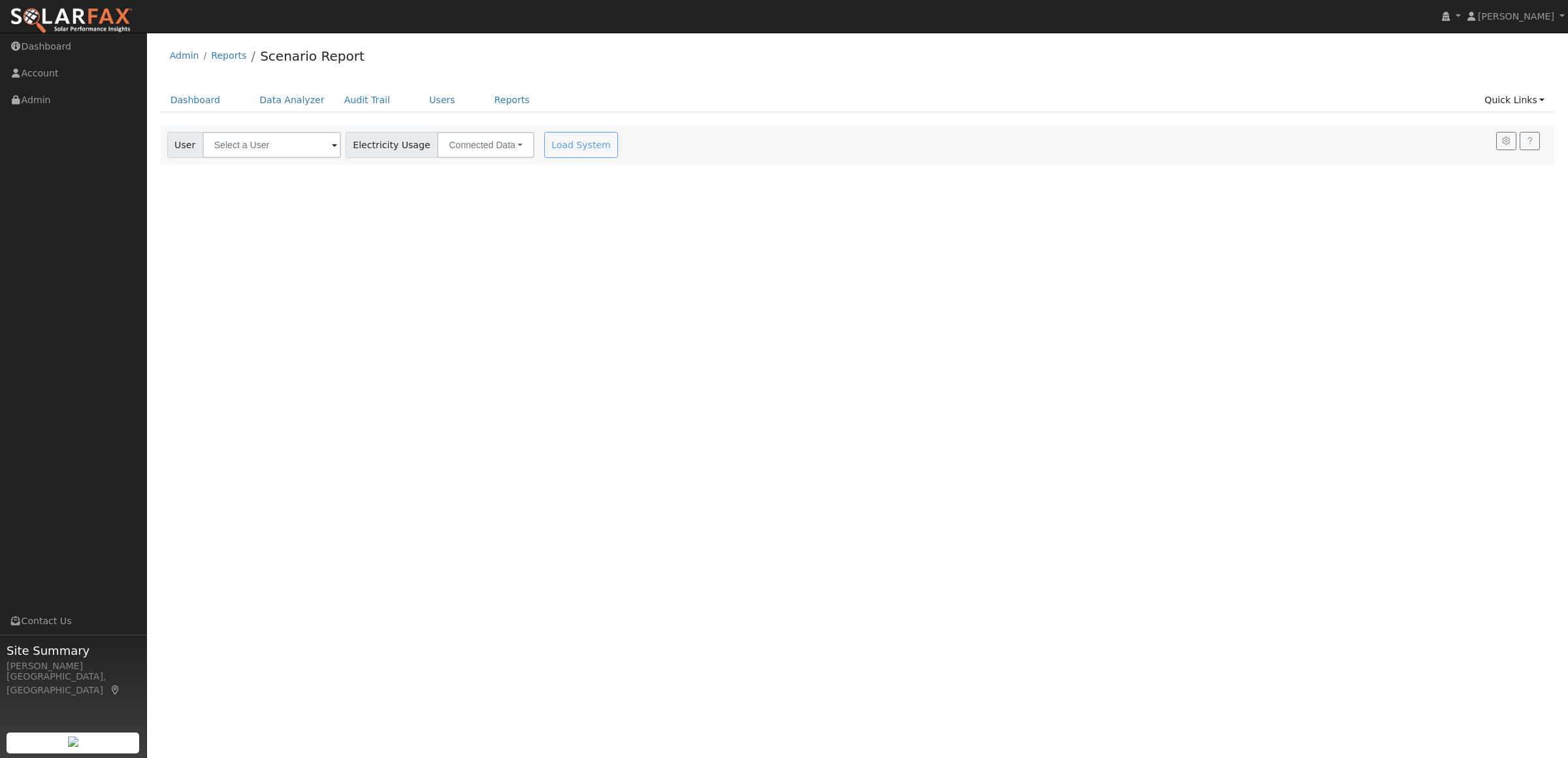
click at [557, 146] on div "Load System" at bounding box center [582, 144] width 82 height 26
click at [246, 147] on input "text" at bounding box center [272, 144] width 139 height 26
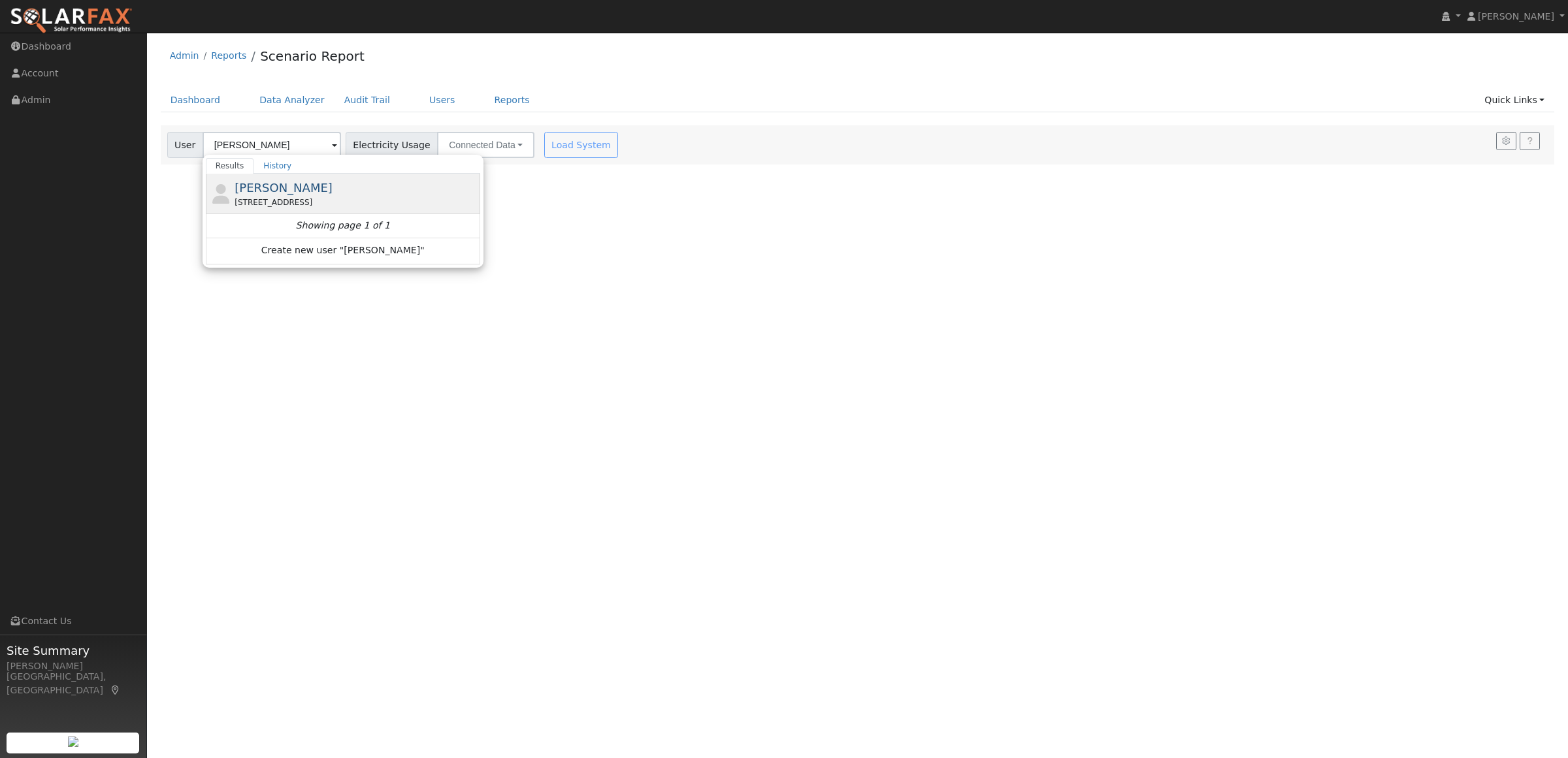
click at [279, 184] on span "[PERSON_NAME]" at bounding box center [284, 188] width 98 height 14
type input "[PERSON_NAME]"
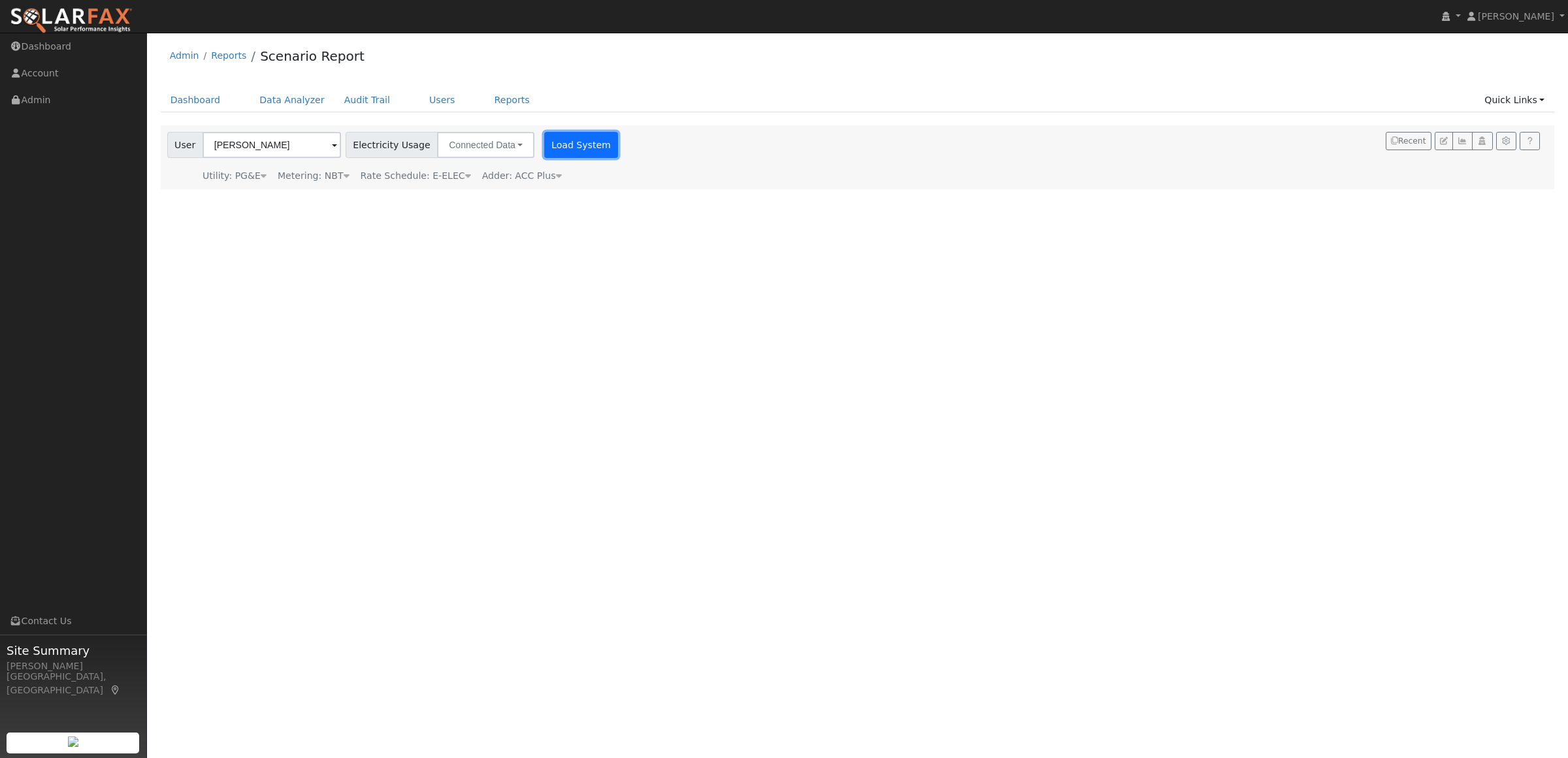
click at [559, 132] on button "Load System" at bounding box center [581, 144] width 74 height 26
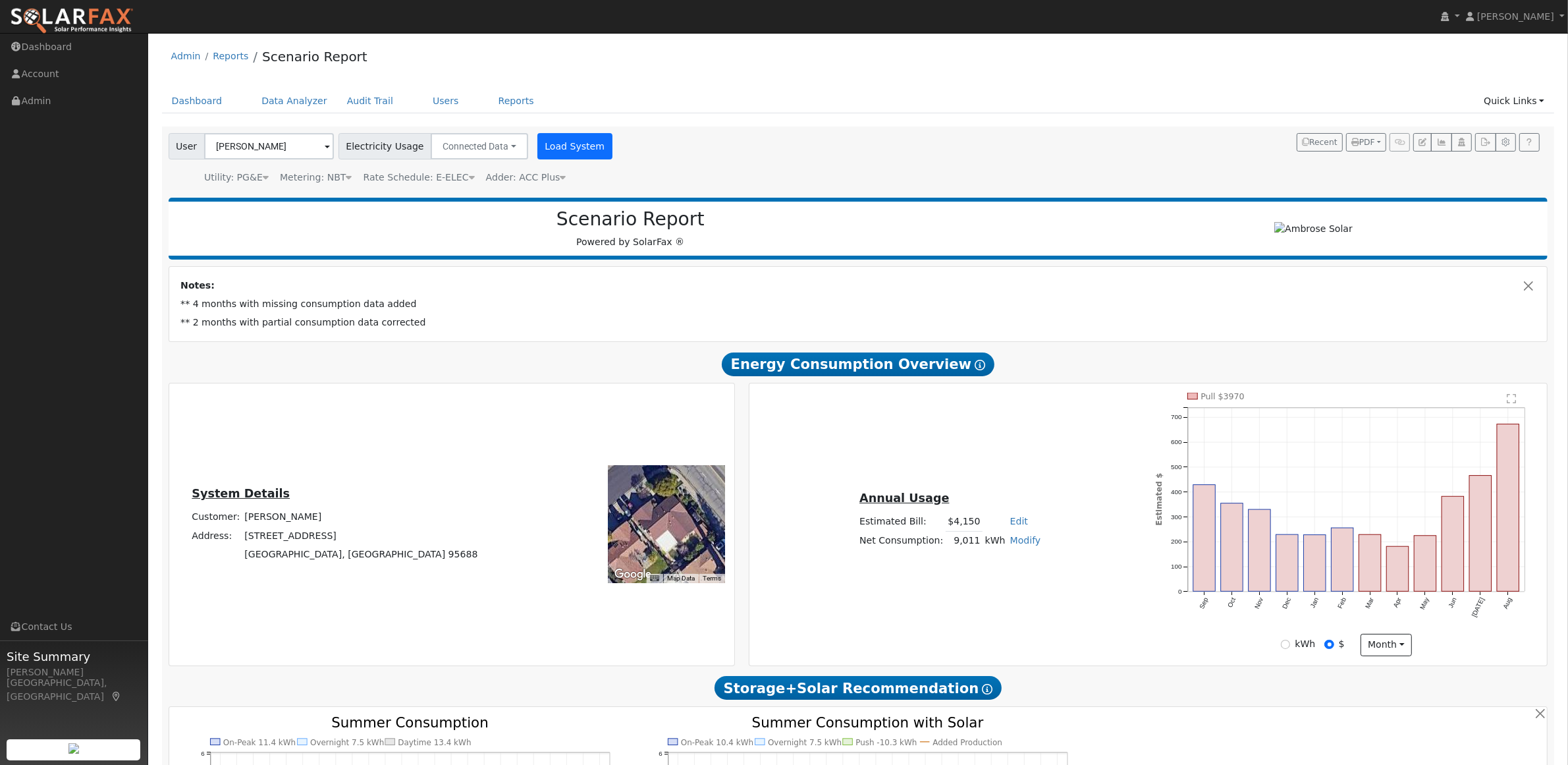
type input "16572"
click at [287, 148] on input "[PERSON_NAME]" at bounding box center [269, 146] width 130 height 26
